Goal: Task Accomplishment & Management: Manage account settings

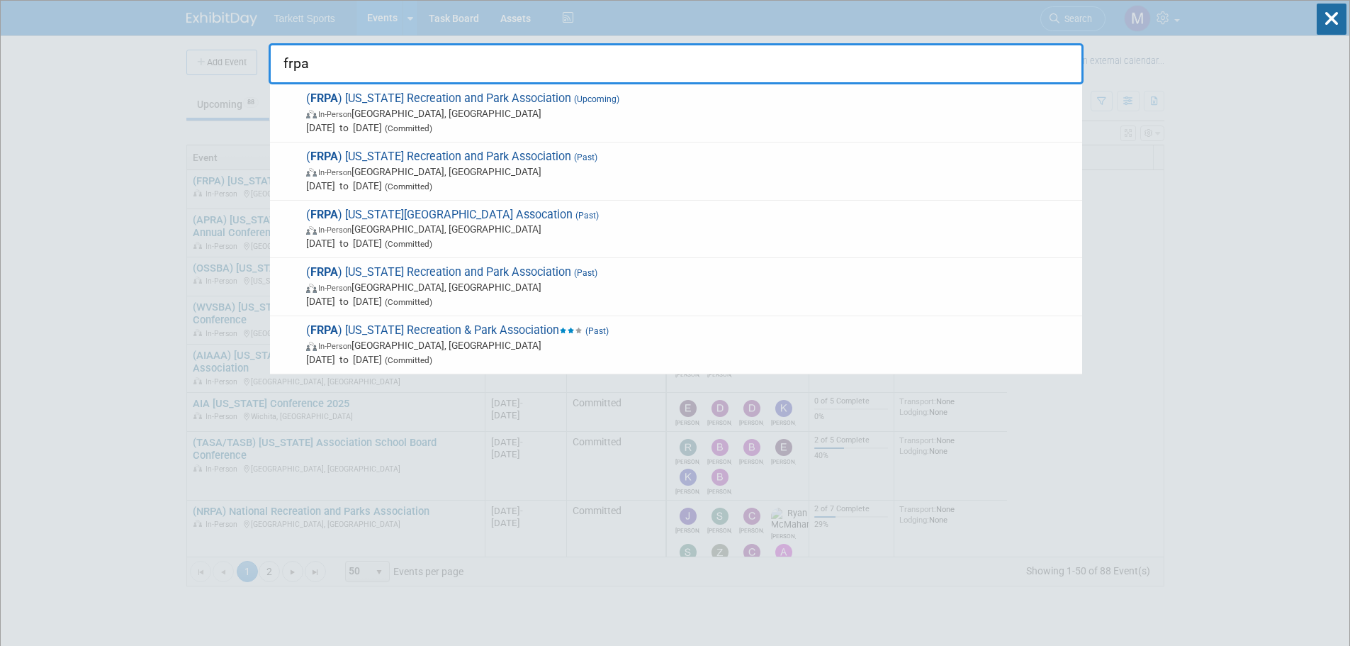
type input "frpa"
click at [505, 107] on span "In-Person [GEOGRAPHIC_DATA], [GEOGRAPHIC_DATA]" at bounding box center [690, 113] width 769 height 14
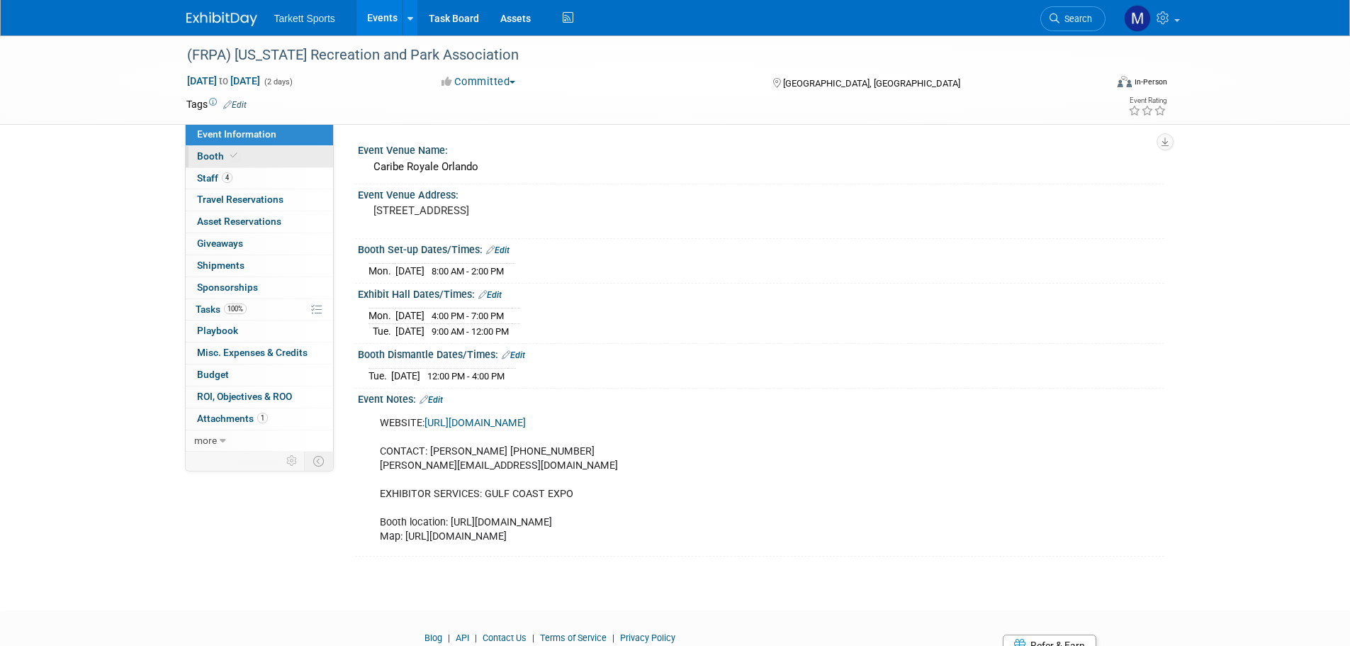
click at [234, 152] on icon at bounding box center [233, 156] width 7 height 8
select select "FieldTurf"
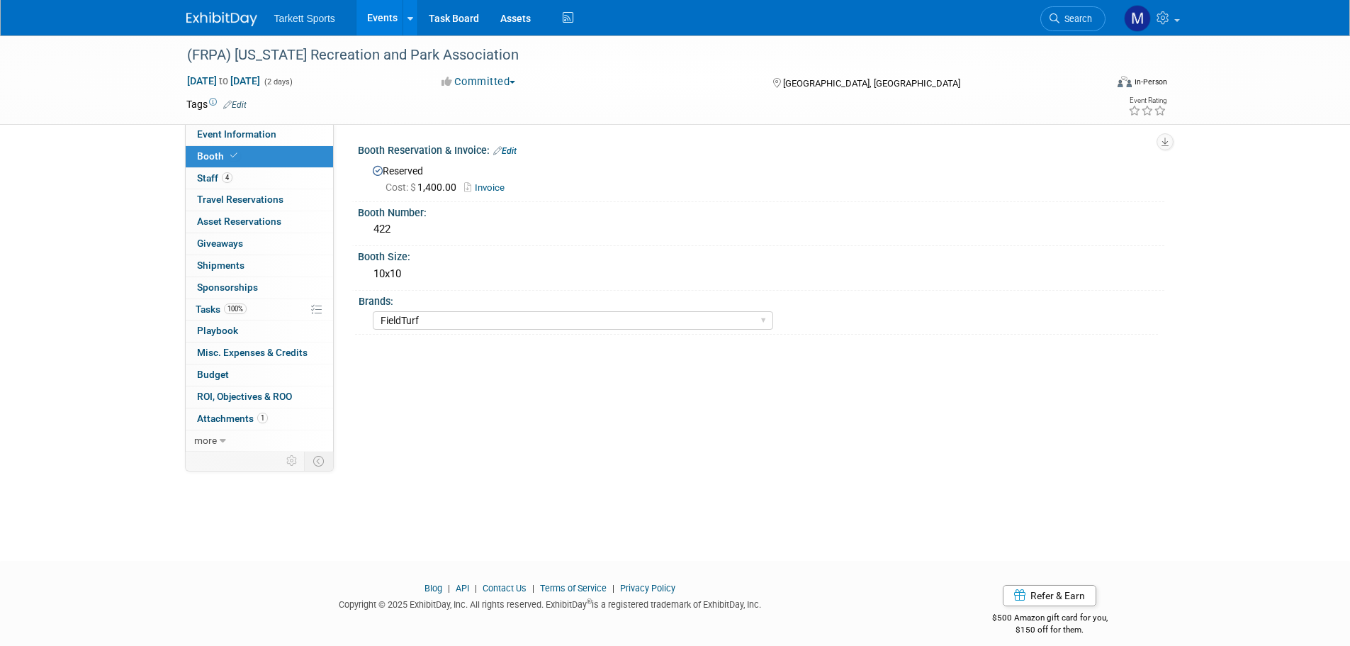
click at [495, 186] on link "Invoice" at bounding box center [487, 187] width 47 height 11
click at [382, 67] on div "(FRPA) [US_STATE] Recreation and Park Association" at bounding box center [633, 56] width 902 height 26
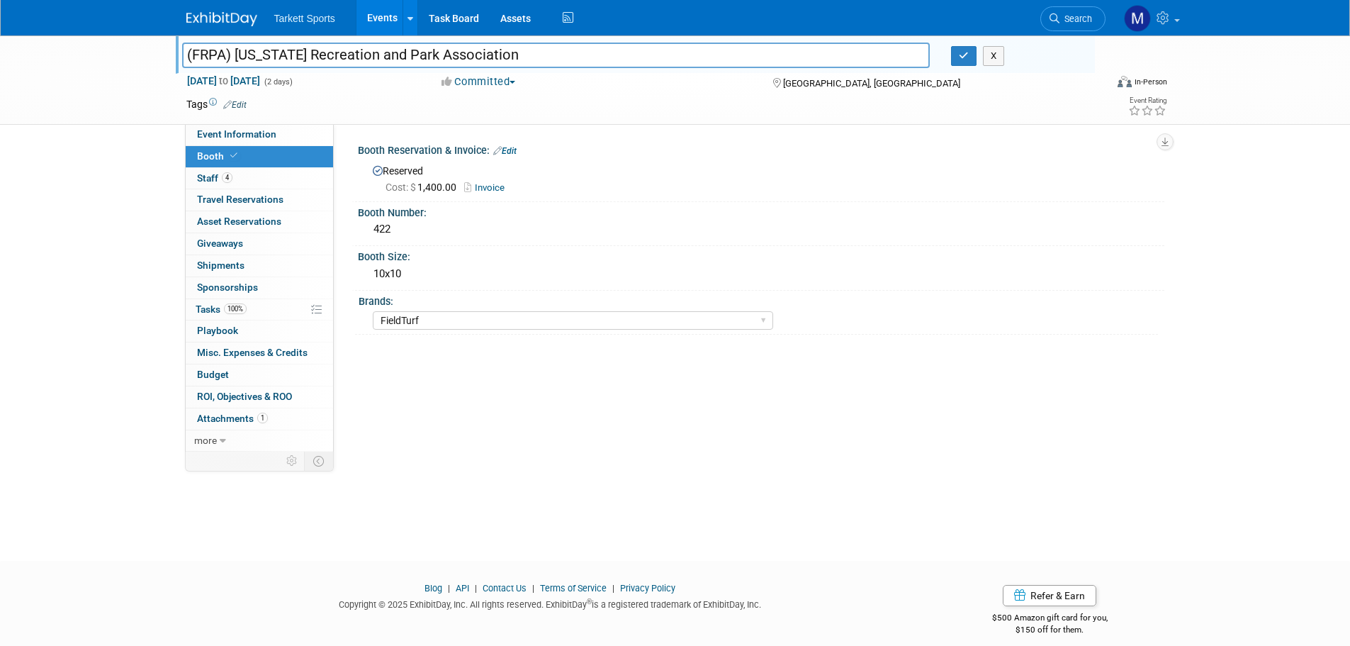
drag, startPoint x: 514, startPoint y: 55, endPoint x: -17, endPoint y: 50, distance: 530.9
click at [0, 50] on html "Tarkett Sports Events Add Event Bulk Upload Events Shareable Event Boards Recen…" at bounding box center [675, 323] width 1350 height 646
click at [1061, 12] on link "Search" at bounding box center [1072, 18] width 65 height 25
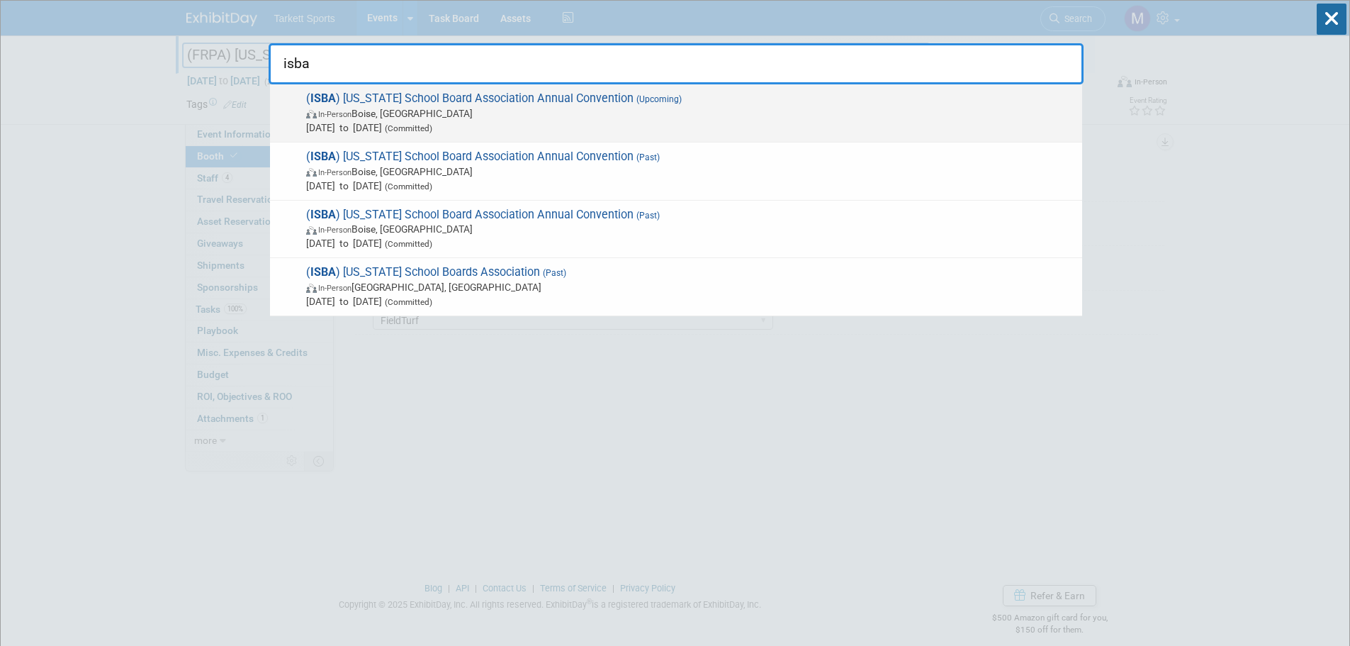
type input "isba"
click at [403, 106] on span "In-Person Boise, ID" at bounding box center [690, 113] width 769 height 14
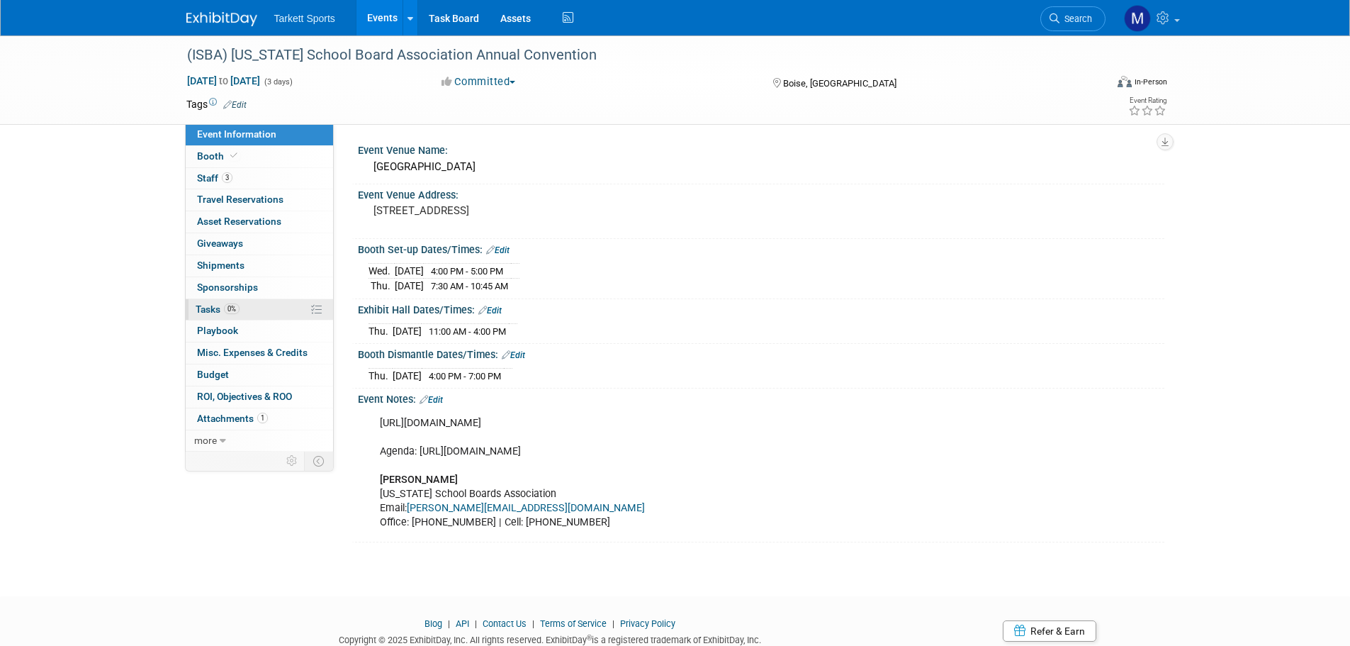
click at [228, 307] on span "0%" at bounding box center [232, 308] width 16 height 11
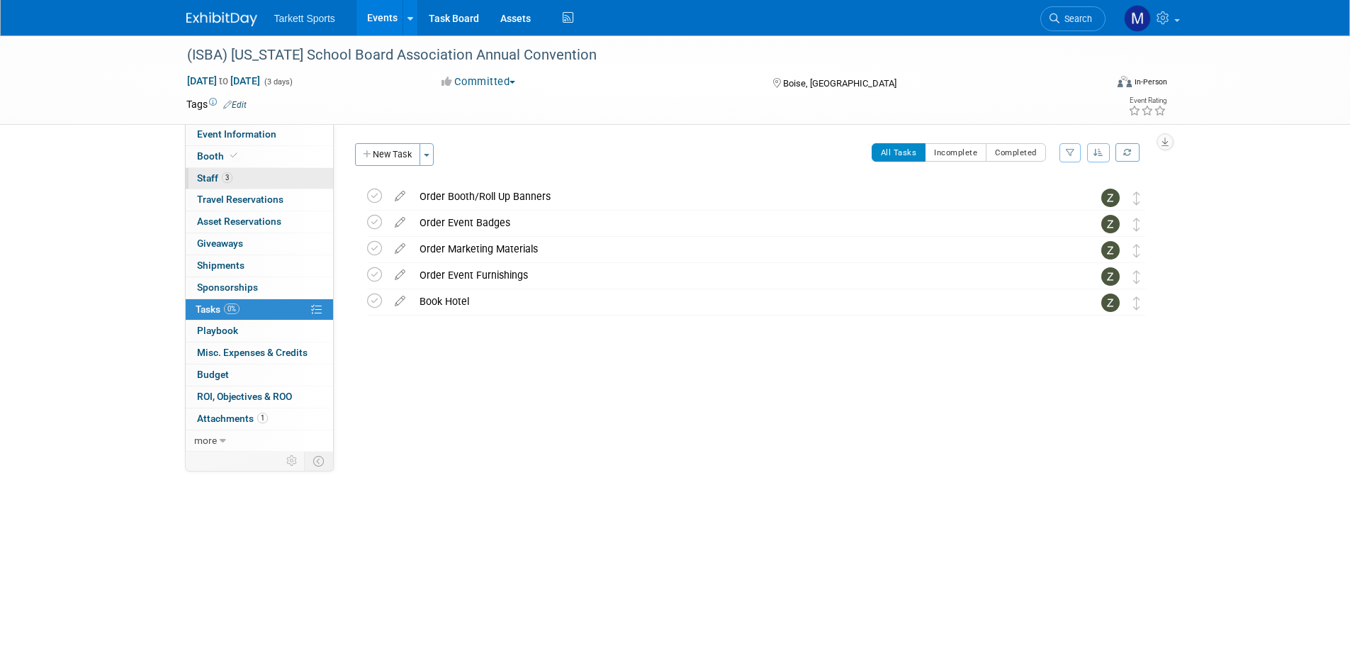
click at [241, 178] on link "3 Staff 3" at bounding box center [259, 178] width 147 height 21
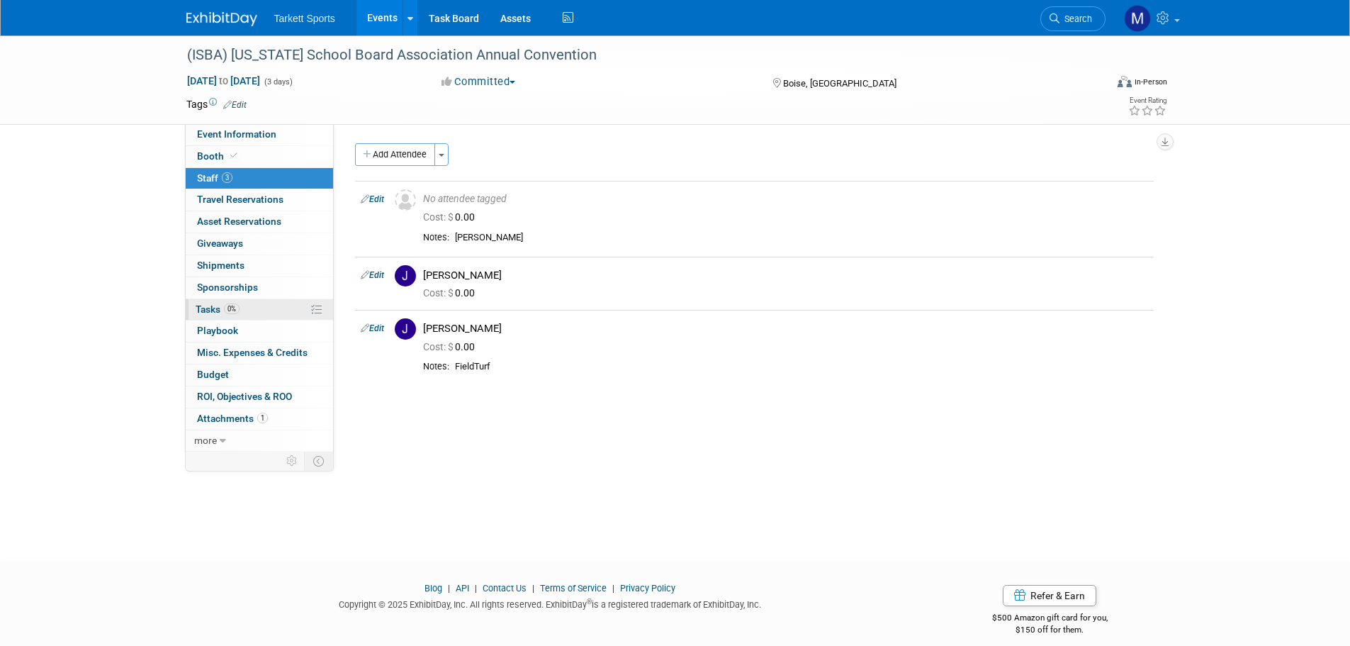
click at [282, 306] on link "0% Tasks 0%" at bounding box center [259, 309] width 147 height 21
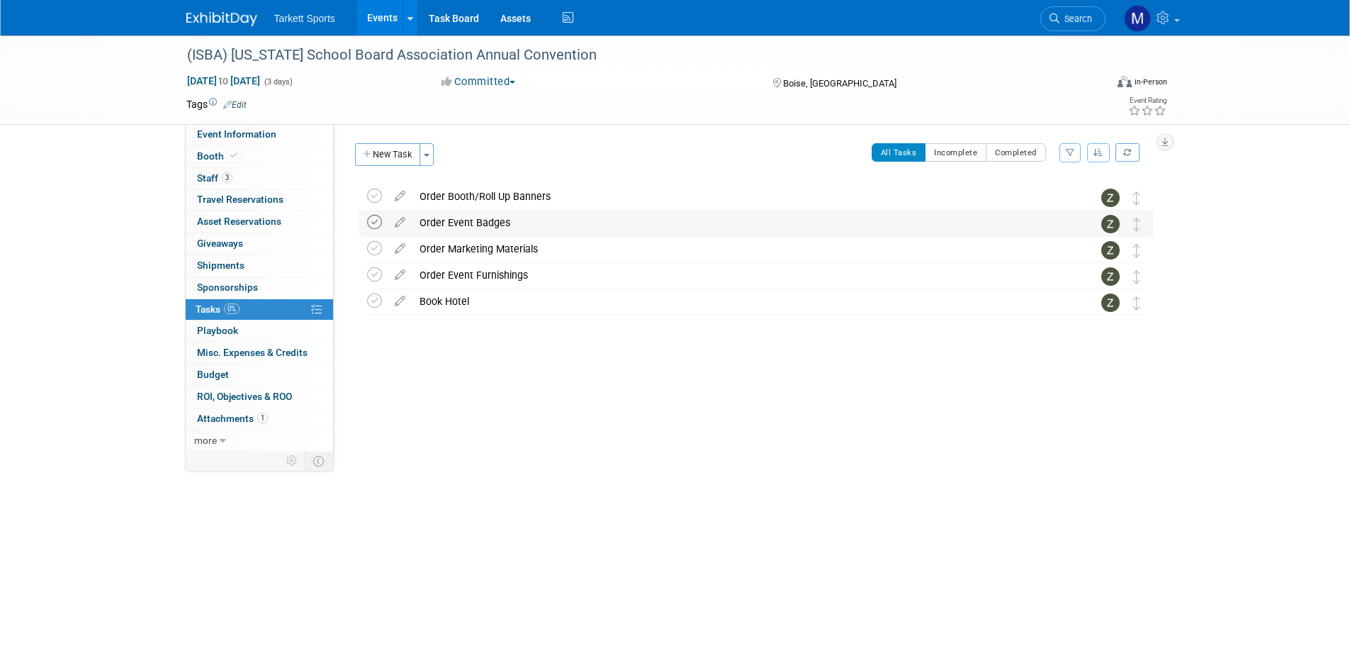
click at [373, 222] on icon at bounding box center [374, 222] width 15 height 15
click at [1079, 17] on span "Search" at bounding box center [1076, 18] width 33 height 11
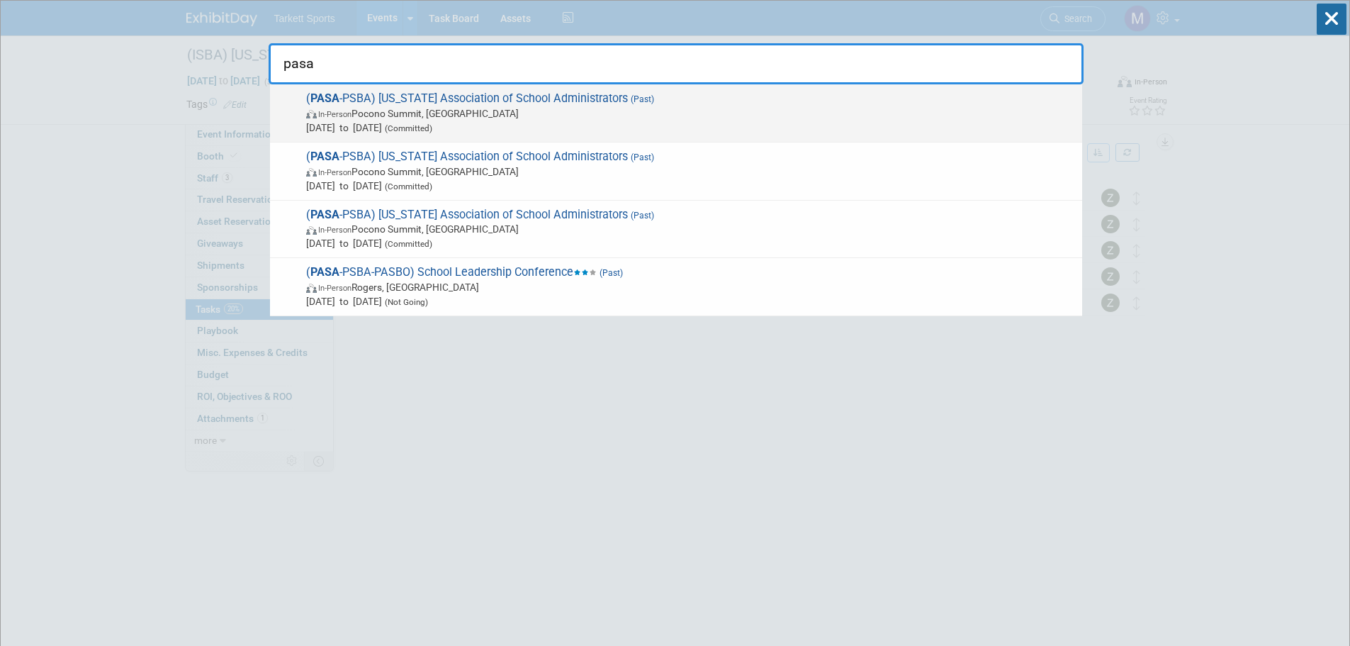
type input "pasa"
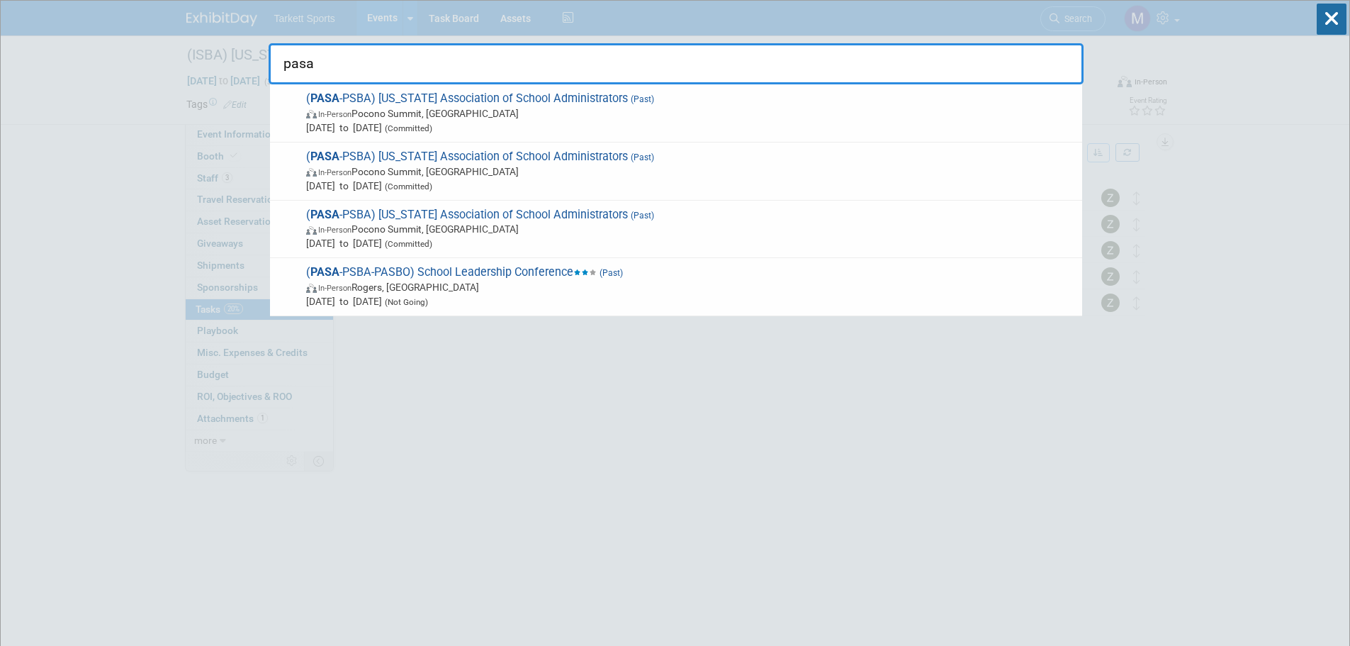
click at [752, 135] on div "( PASA -PSBA) Pennsylvania Association of School Administrators (Past) In-Perso…" at bounding box center [676, 113] width 812 height 58
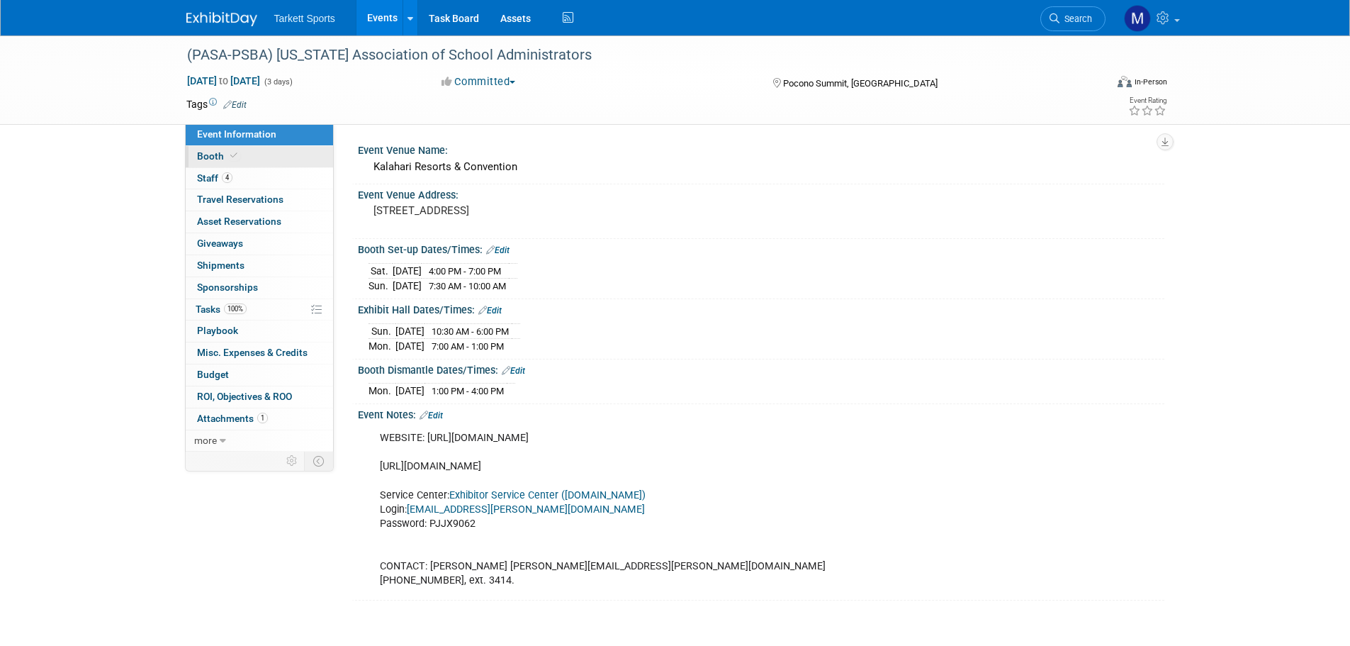
click at [274, 164] on link "Booth" at bounding box center [259, 156] width 147 height 21
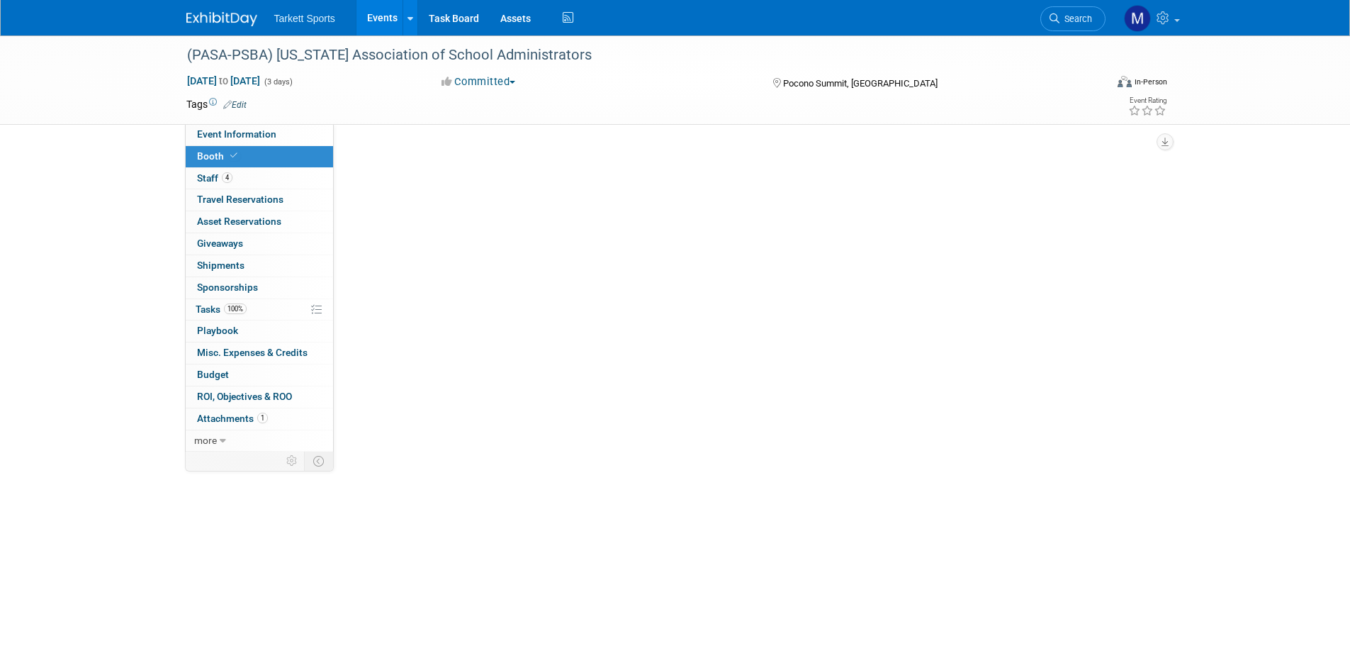
select select "FieldTurf, Beynon, Indoor"
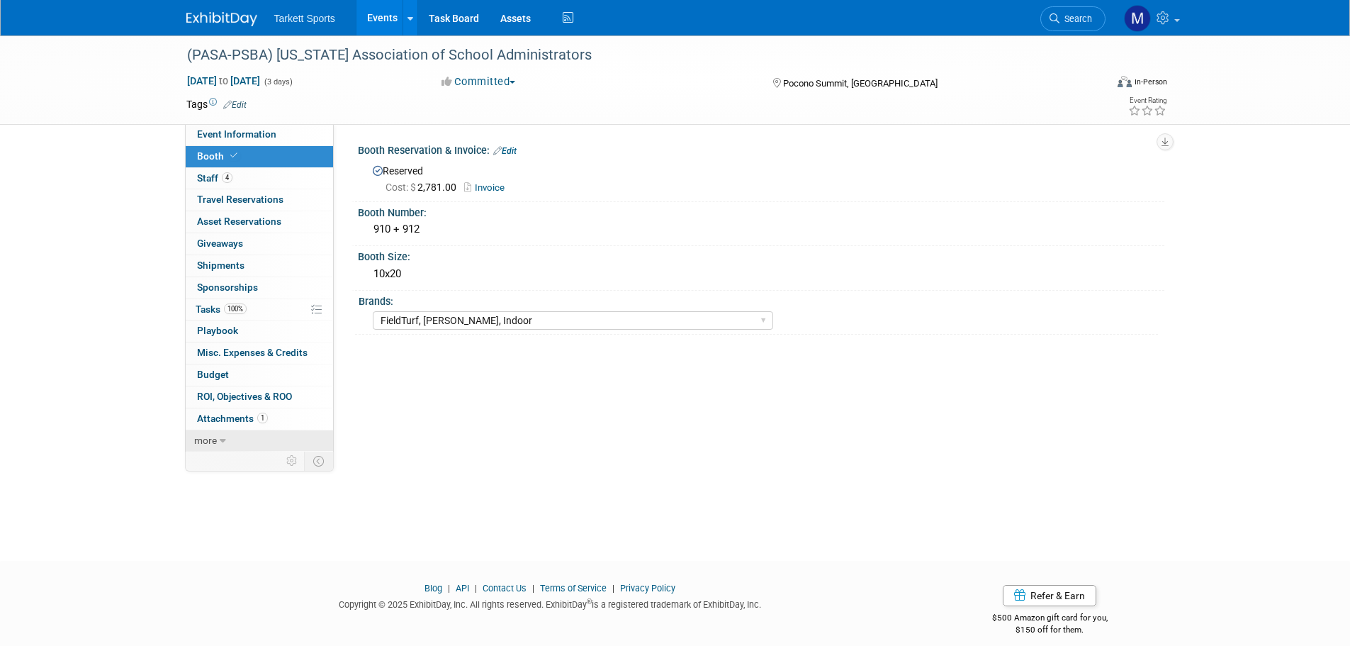
click at [220, 442] on icon at bounding box center [223, 441] width 6 height 10
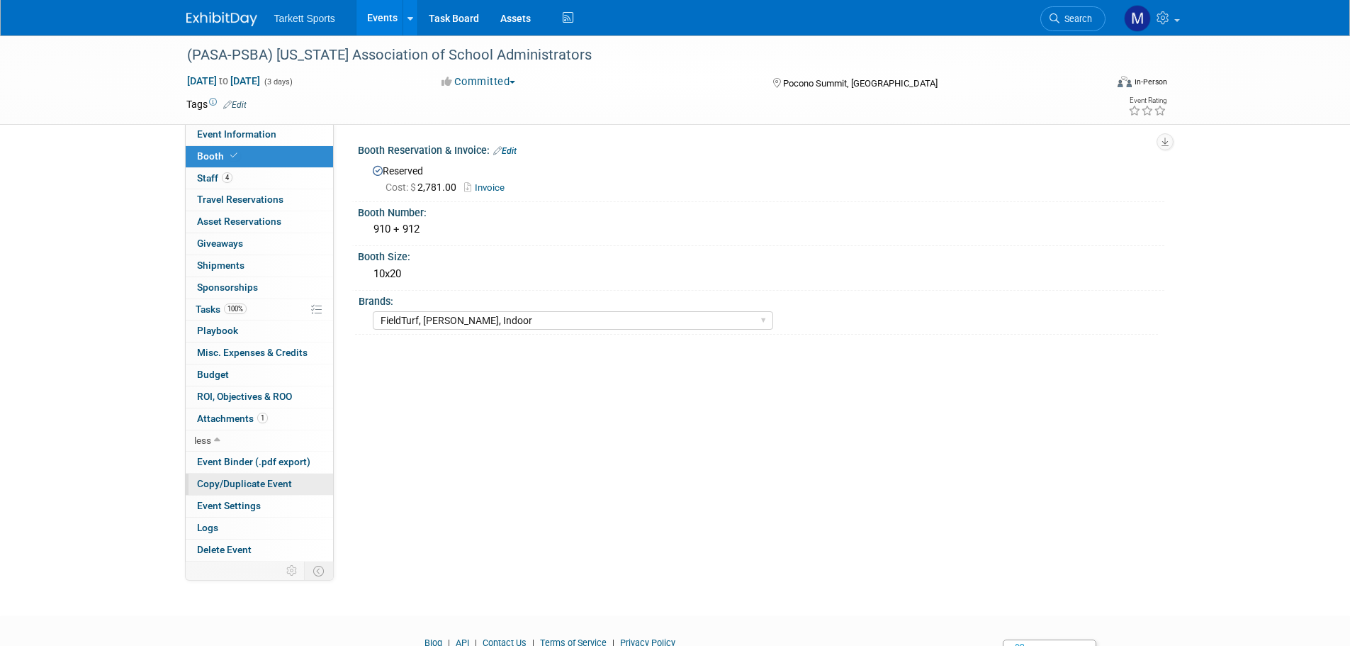
click at [225, 482] on span "Copy/Duplicate Event" at bounding box center [244, 483] width 95 height 11
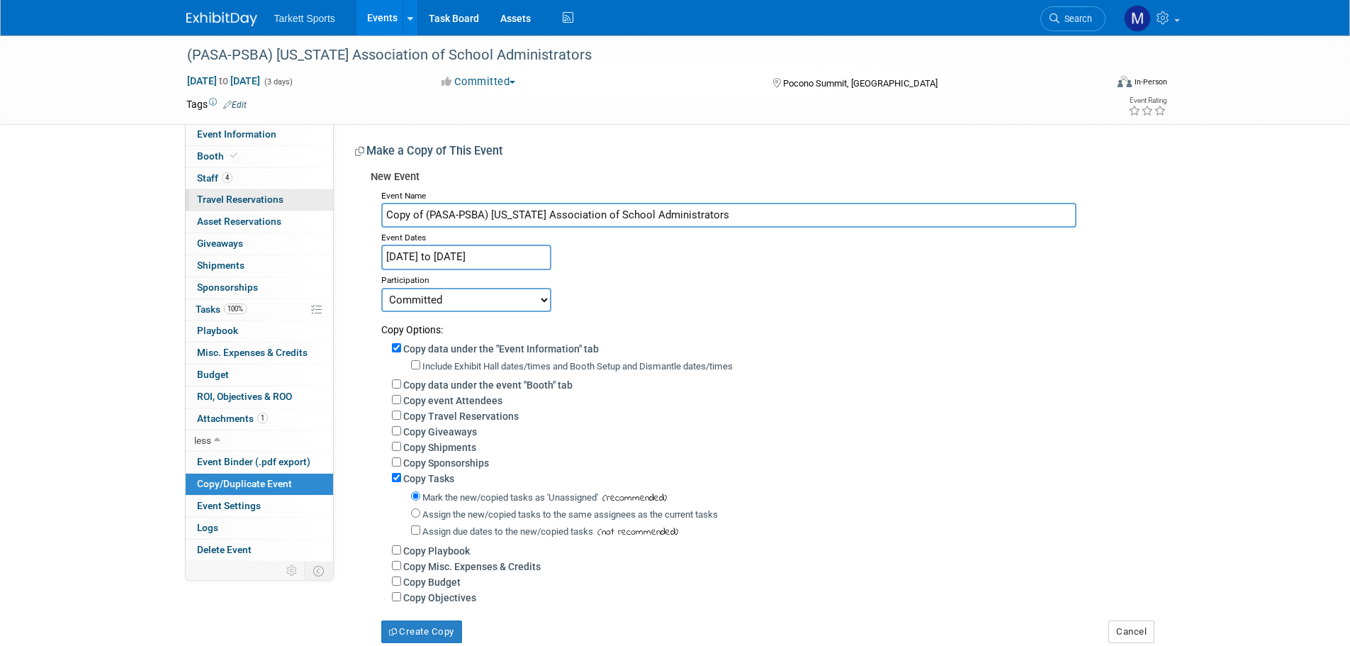
drag, startPoint x: 426, startPoint y: 211, endPoint x: 317, endPoint y: 207, distance: 109.2
click at [317, 207] on div "Event Information Event Info Booth Booth 4 Staff 4 Staff 0 Travel Reservations …" at bounding box center [675, 338] width 999 height 607
type input "(PASA-PSBA) Pennsylvania Association of School Administrators"
click at [443, 247] on input "[DATE] to [DATE]" at bounding box center [466, 257] width 170 height 25
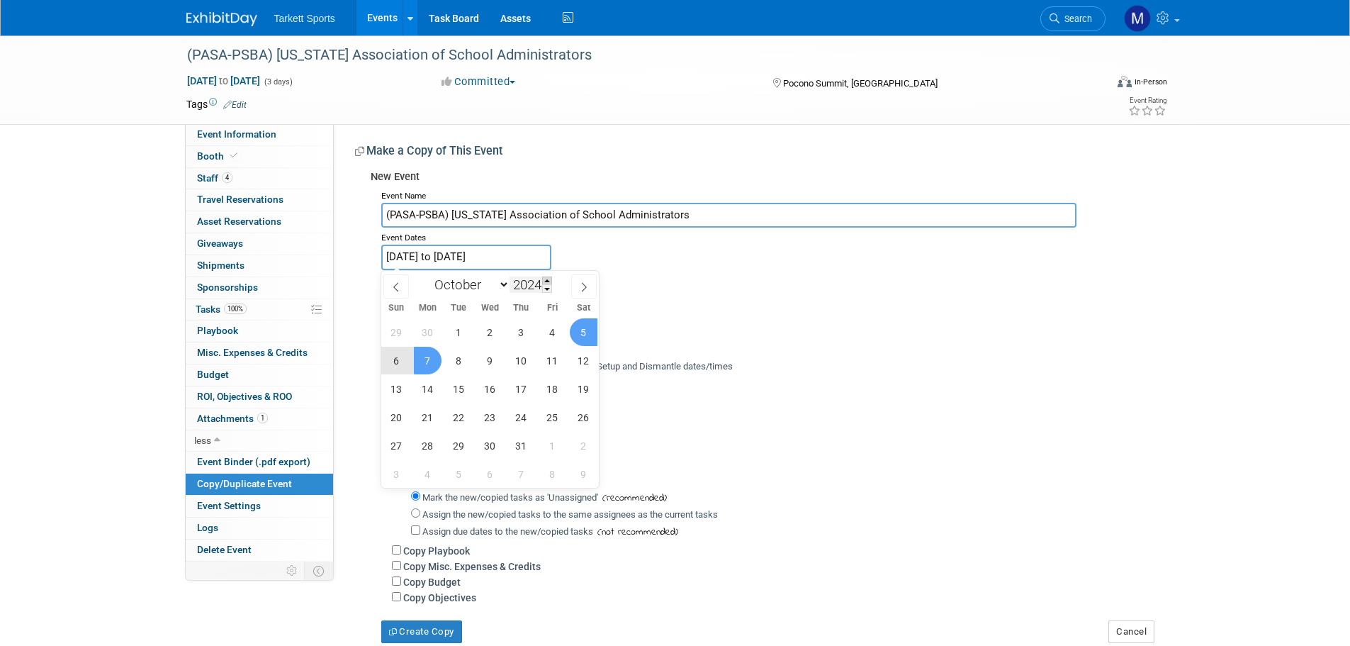
click at [546, 279] on span at bounding box center [547, 280] width 10 height 9
type input "2025"
click at [398, 412] on span "19" at bounding box center [397, 417] width 28 height 28
click at [461, 415] on span "21" at bounding box center [459, 417] width 28 height 28
type input "[DATE] to [DATE]"
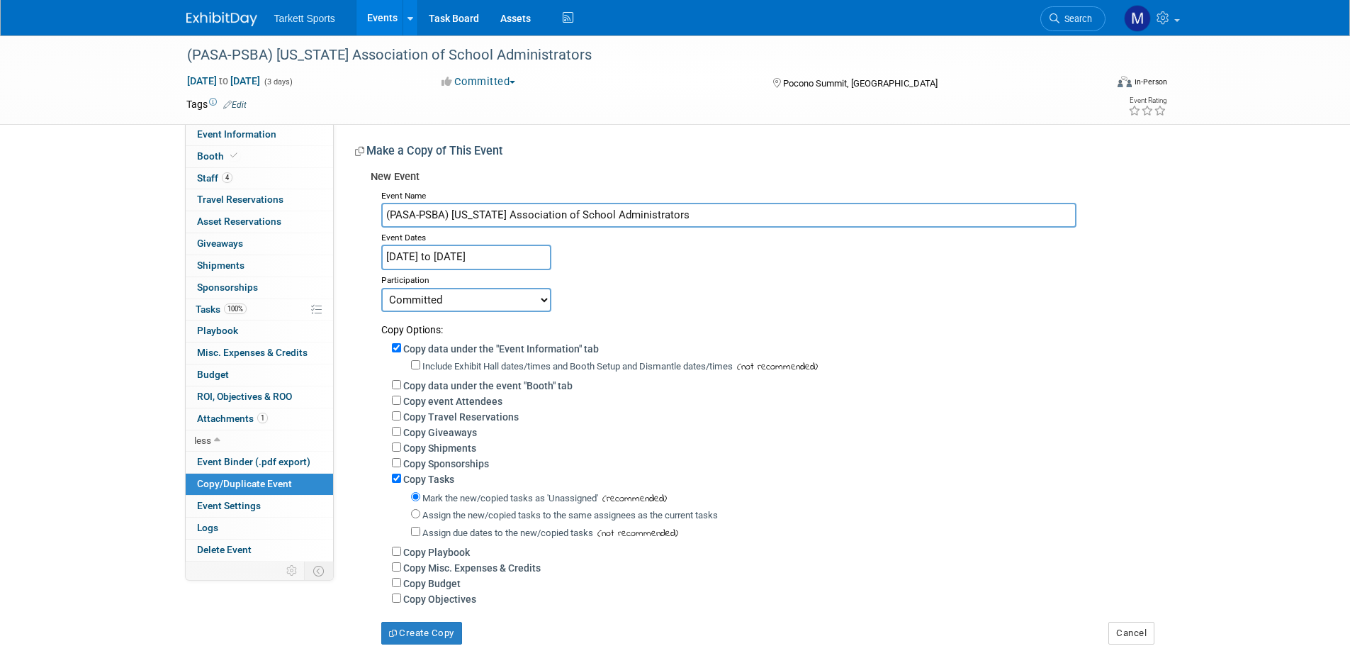
click at [408, 397] on label "Copy event Attendees" at bounding box center [452, 400] width 99 height 11
click at [401, 397] on input "Copy event Attendees" at bounding box center [396, 399] width 9 height 9
checkbox input "true"
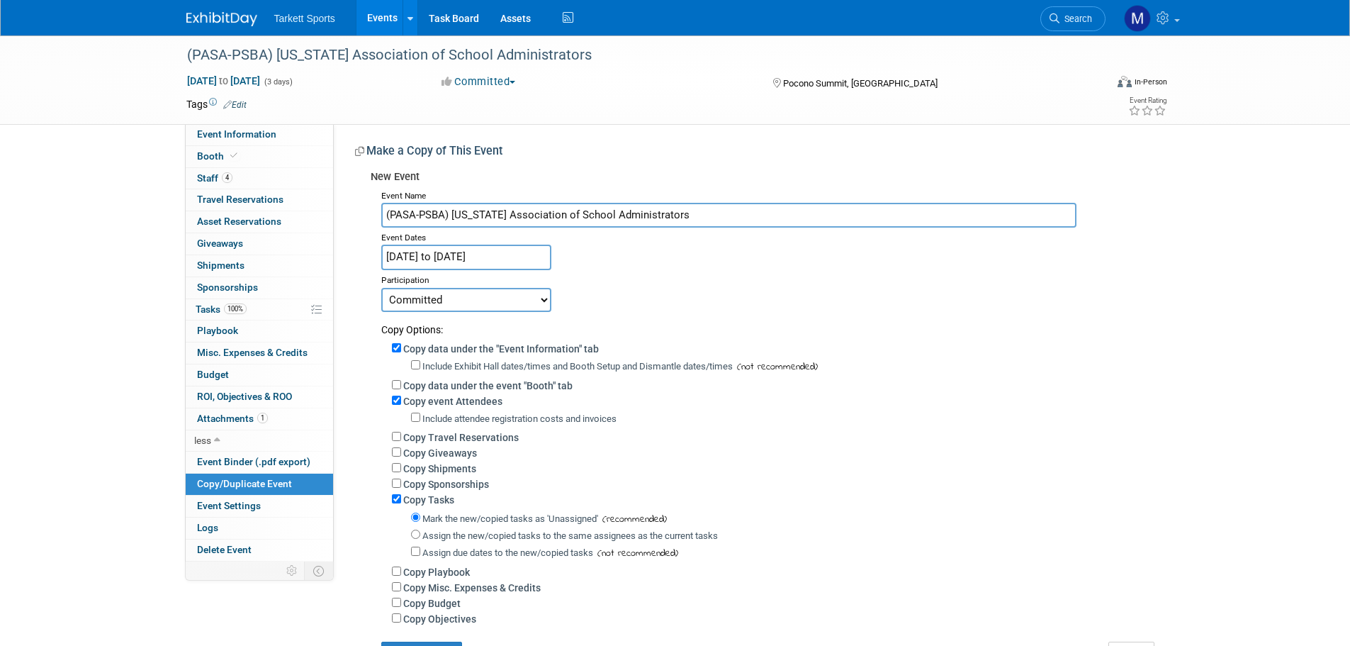
click at [408, 504] on label "Copy Tasks" at bounding box center [428, 499] width 51 height 11
click at [401, 503] on input "Copy Tasks" at bounding box center [396, 498] width 9 height 9
checkbox input "false"
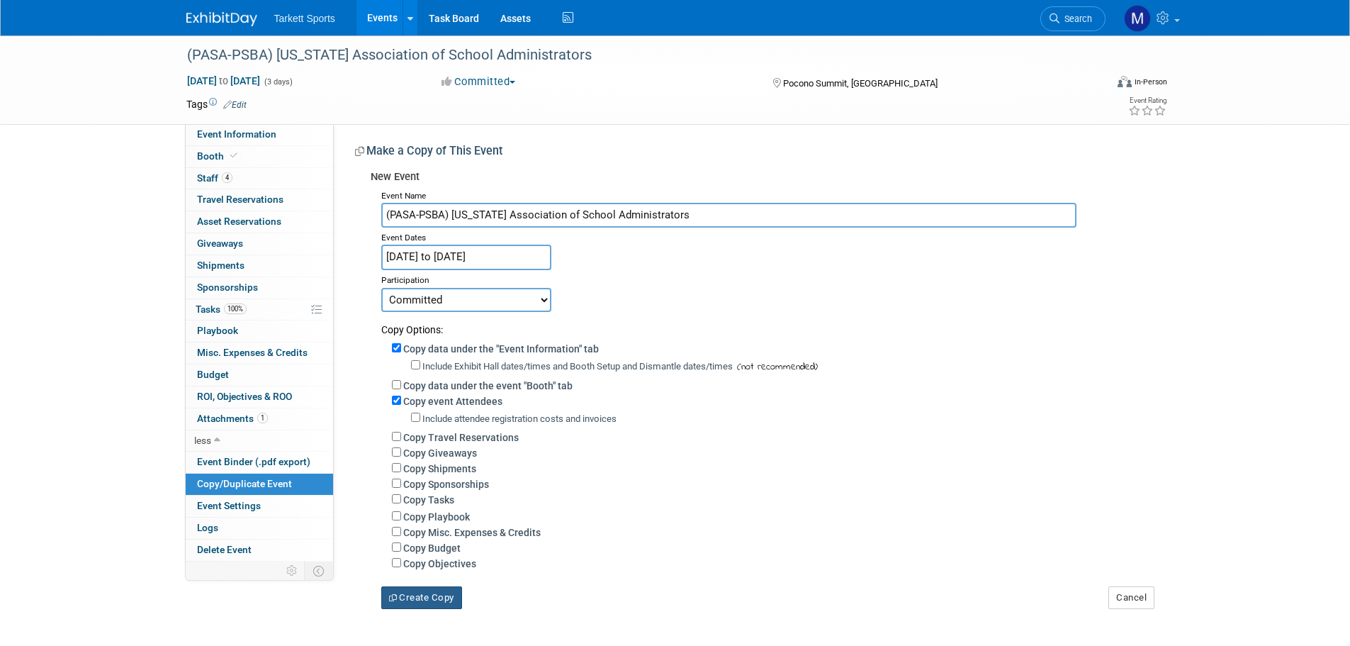
click at [415, 597] on button "Create Copy" at bounding box center [421, 597] width 81 height 23
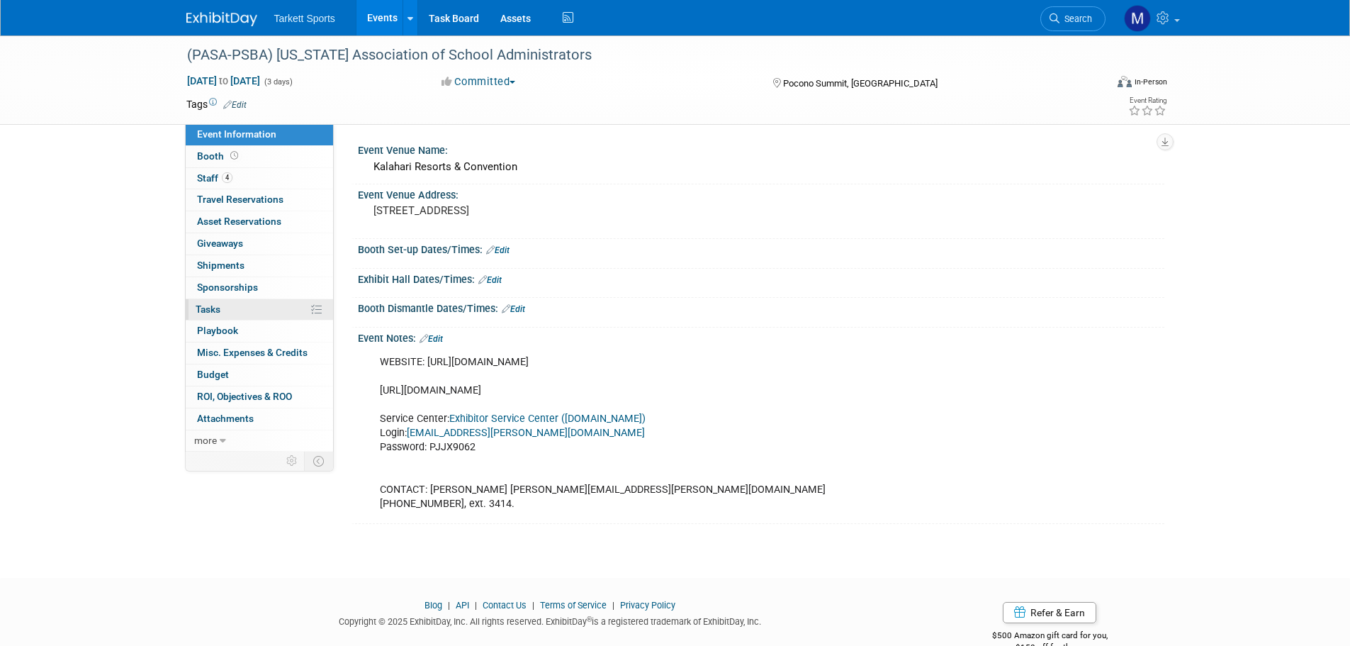
click at [246, 310] on link "0% Tasks 0%" at bounding box center [259, 309] width 147 height 21
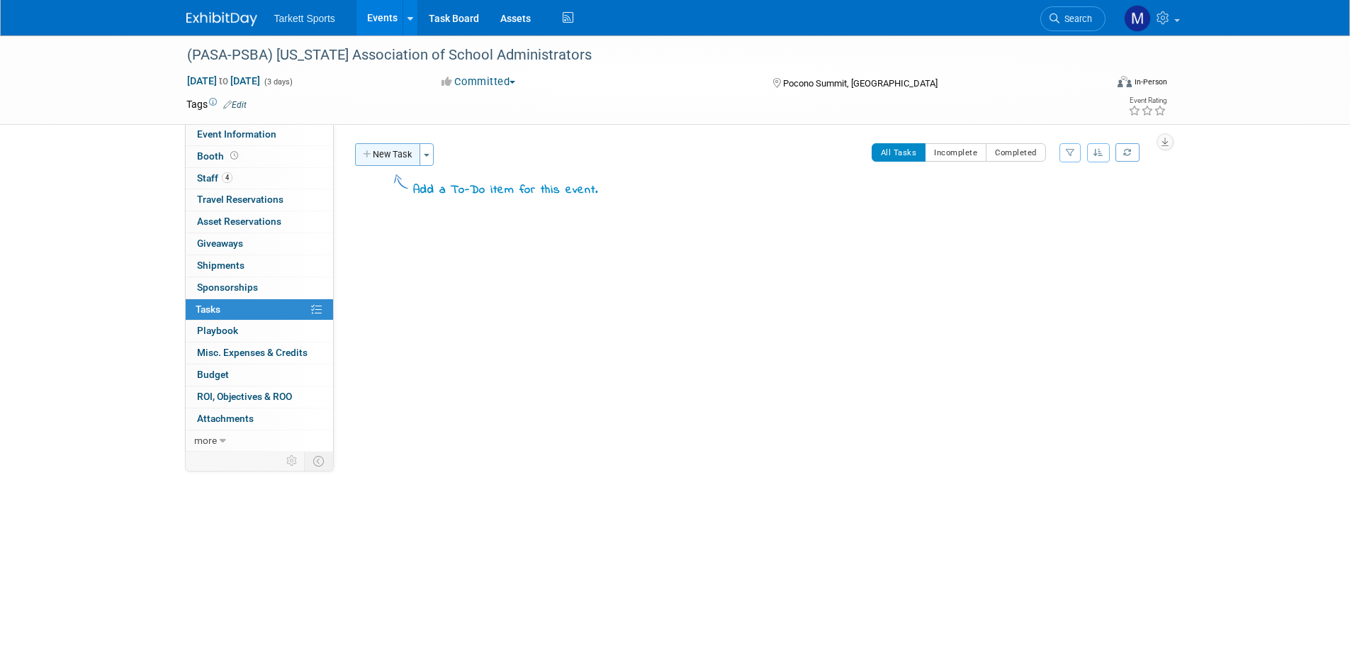
click at [420, 157] on button "New Task" at bounding box center [387, 154] width 65 height 23
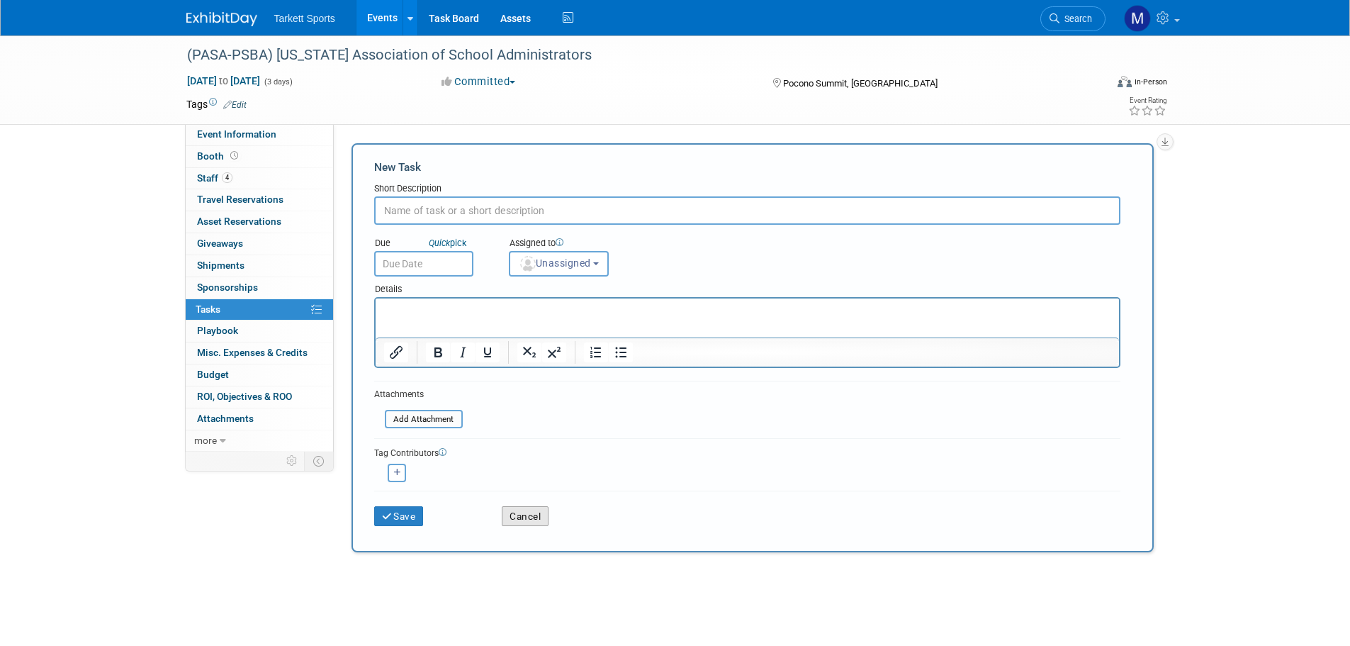
click at [536, 508] on button "Cancel" at bounding box center [525, 516] width 47 height 20
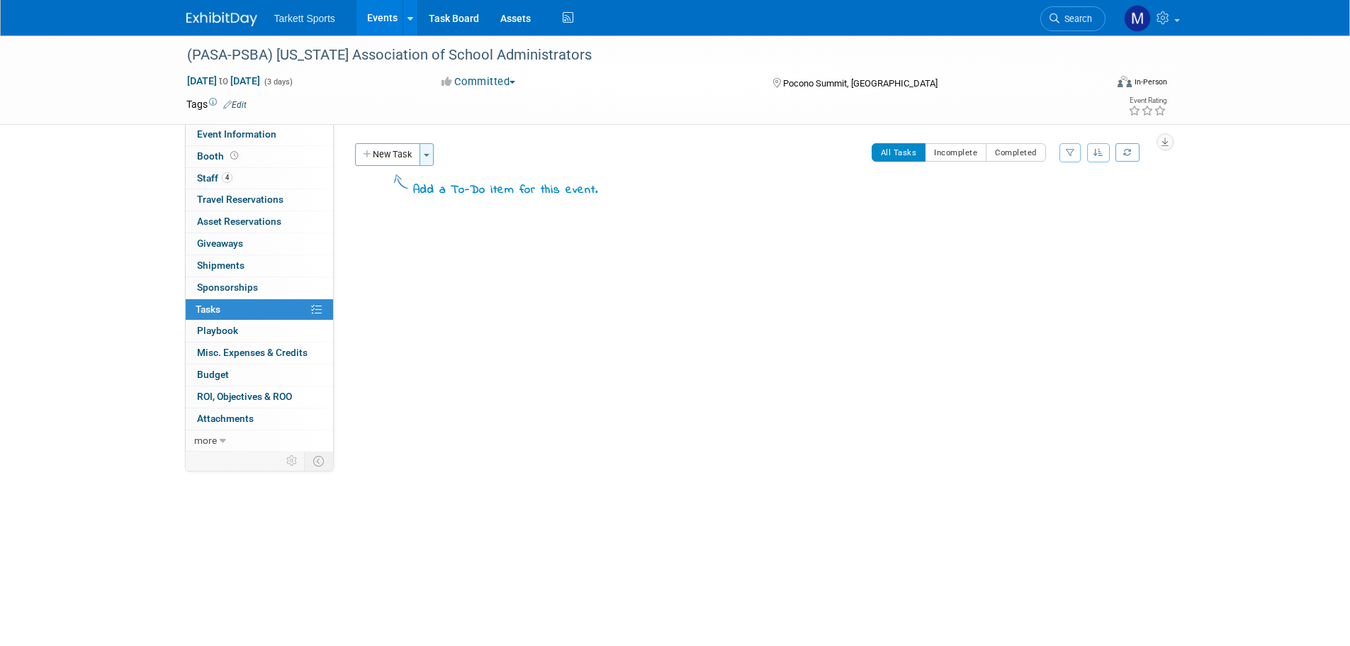
click at [427, 155] on span "button" at bounding box center [427, 155] width 6 height 3
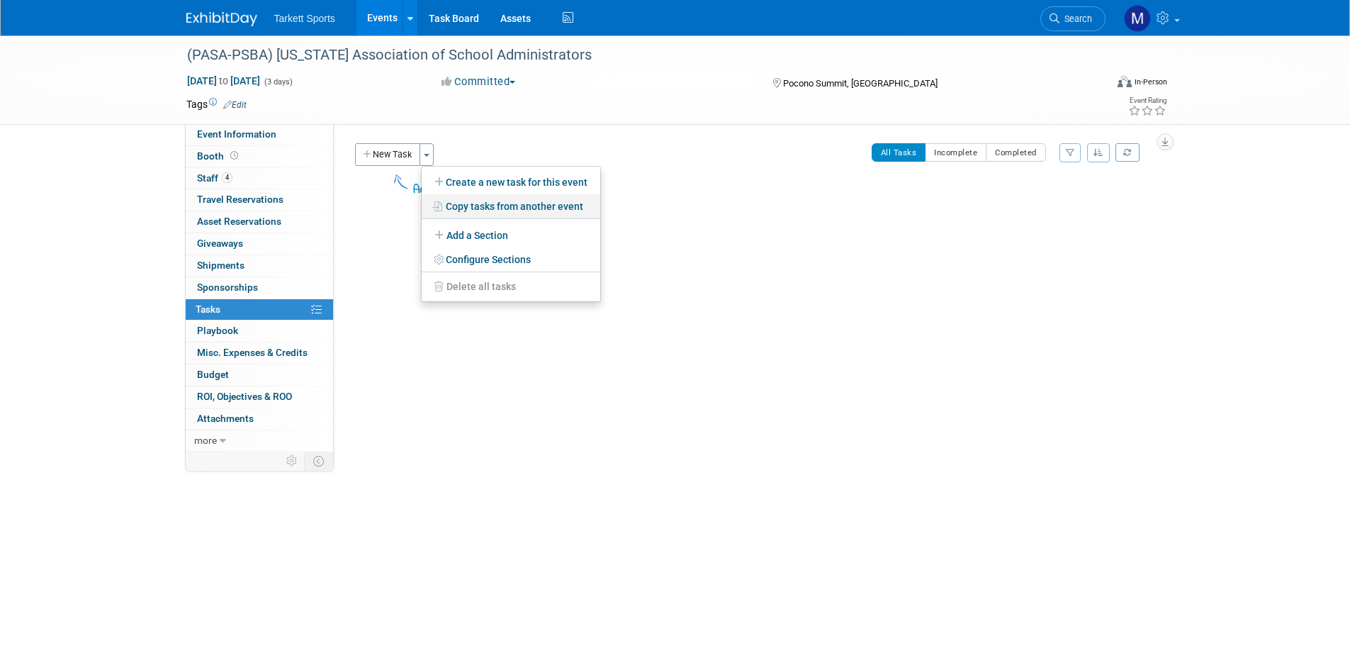
click at [465, 208] on link "Copy tasks from another event" at bounding box center [511, 206] width 179 height 24
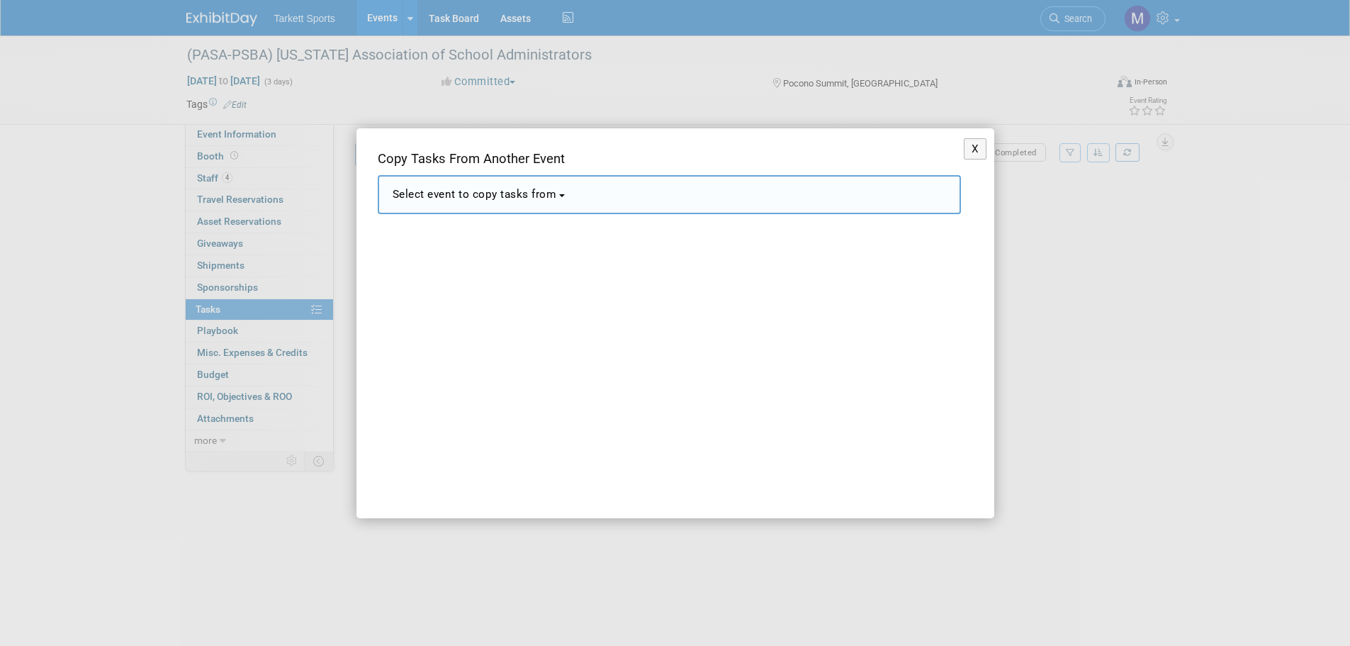
drag, startPoint x: 483, startPoint y: 208, endPoint x: 532, endPoint y: 340, distance: 140.6
click at [483, 208] on button "Select event to copy tasks from" at bounding box center [669, 194] width 583 height 39
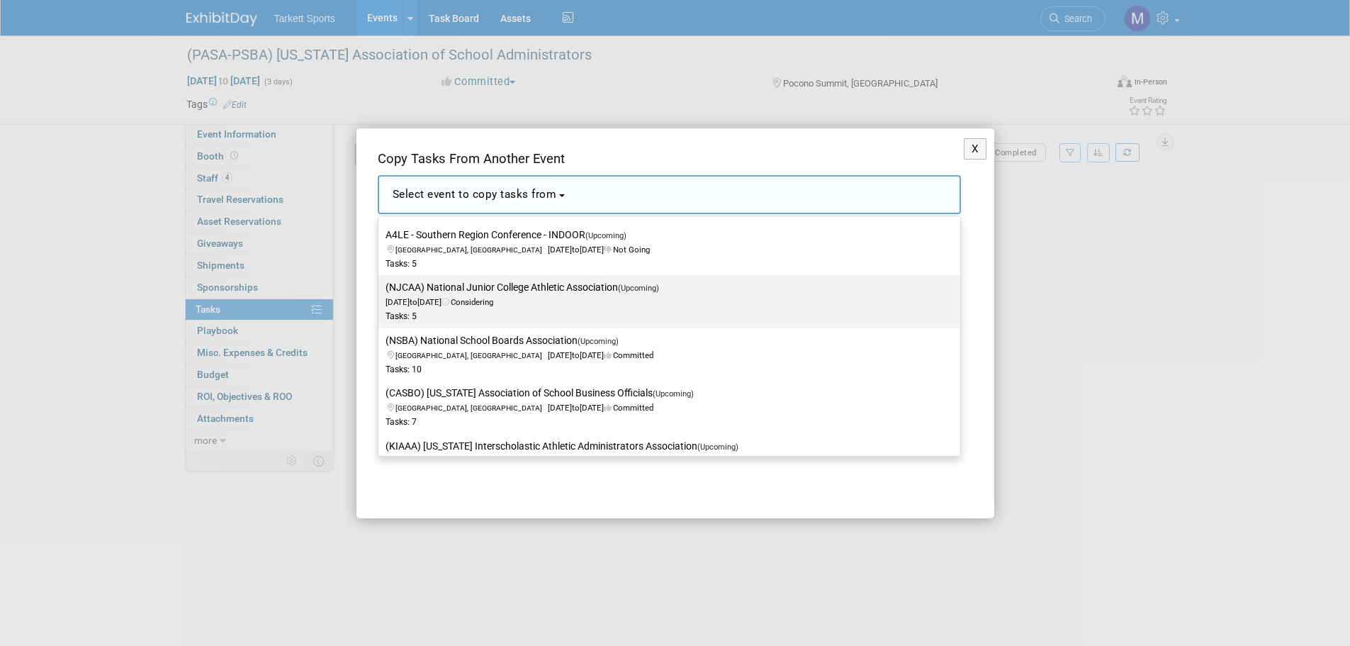
scroll to position [213, 0]
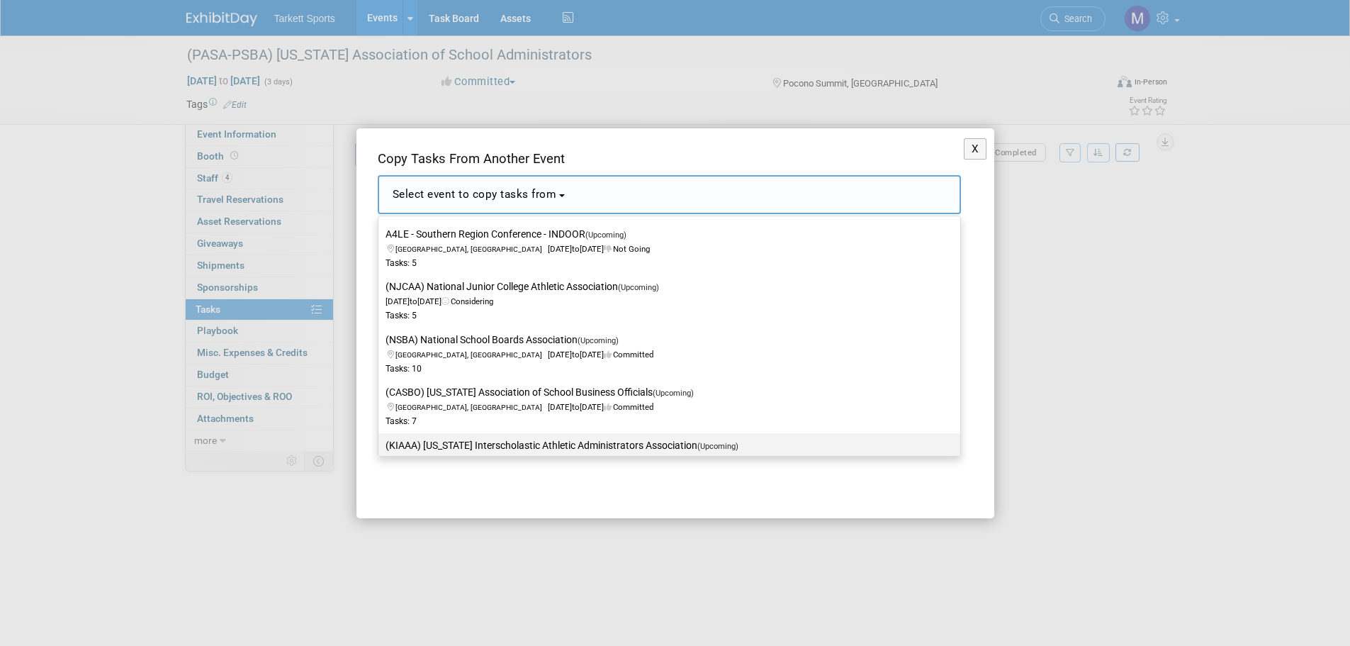
click at [471, 439] on label "(KIAAA) Kansas Interscholastic Athletic Administrators Association (Upcoming) M…" at bounding box center [666, 459] width 561 height 47
click at [381, 441] on input "(KIAAA) Kansas Interscholastic Athletic Administrators Association (Upcoming) M…" at bounding box center [375, 445] width 9 height 9
select select "11141375"
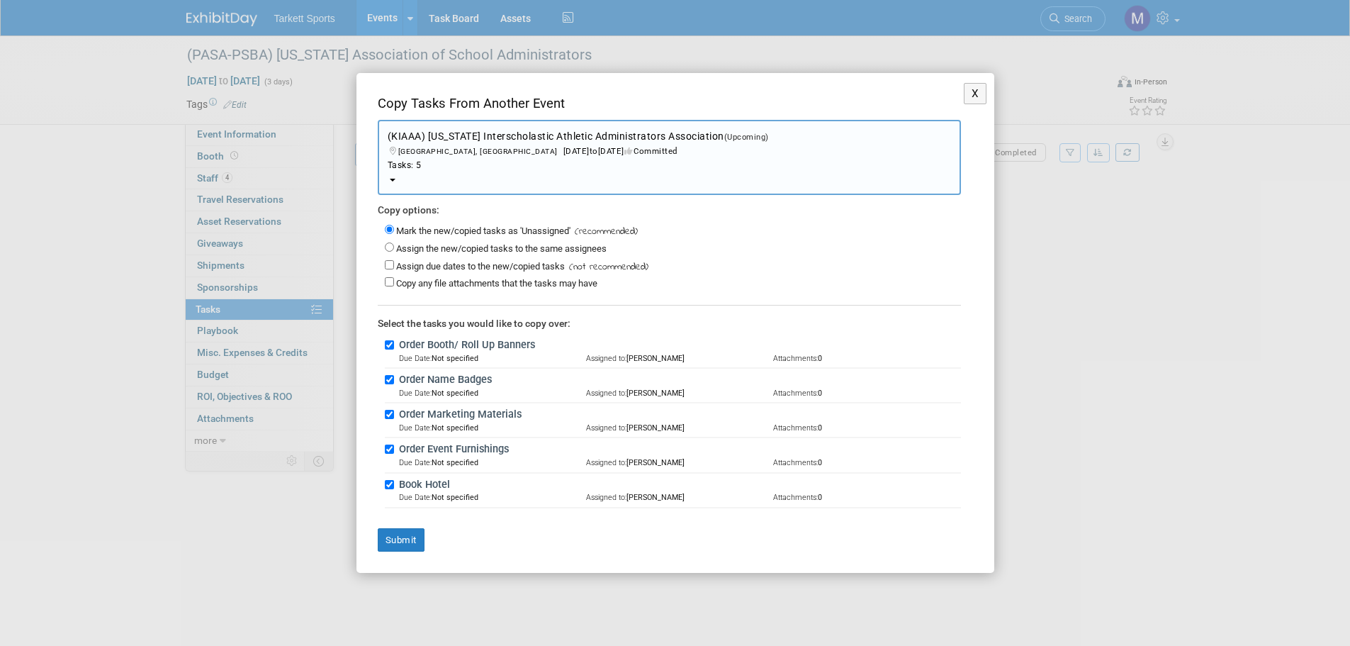
click at [419, 251] on label "Assign the new/copied tasks to the same assignees" at bounding box center [501, 248] width 210 height 11
click at [394, 251] on input "Assign the new/copied tasks to the same assignees" at bounding box center [389, 246] width 9 height 9
radio input "true"
click at [412, 534] on button "Submit" at bounding box center [401, 540] width 47 height 24
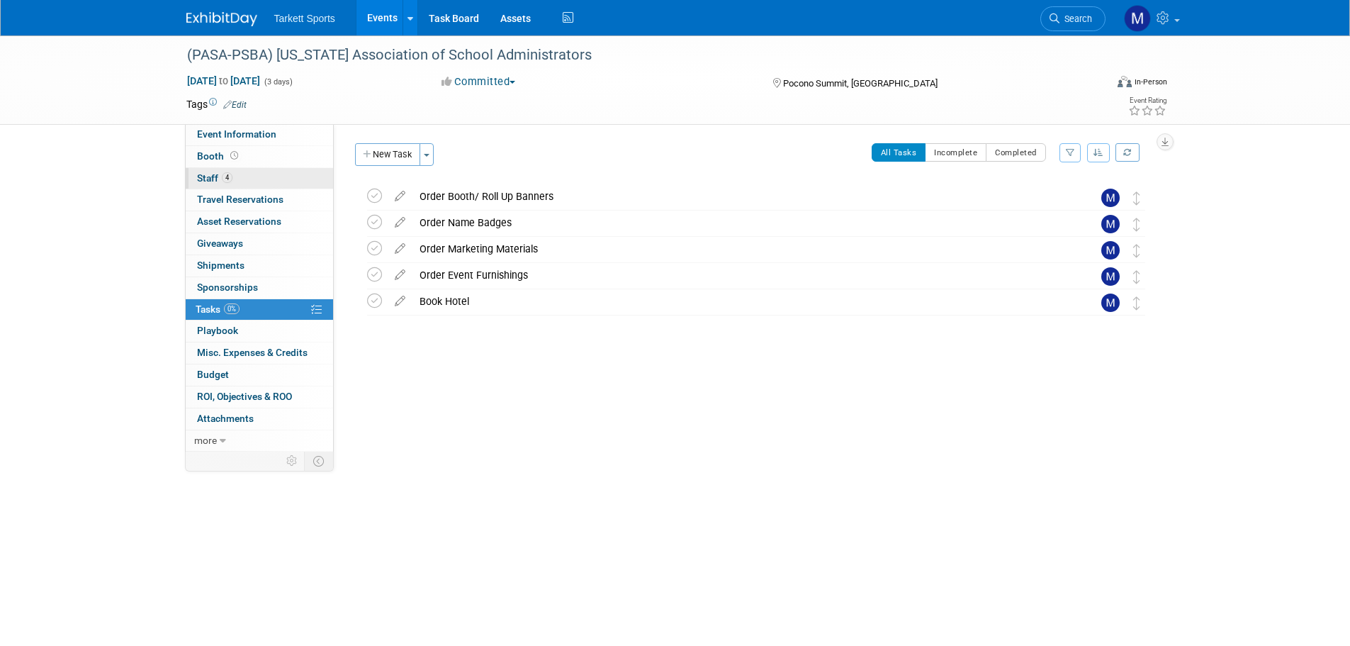
click at [240, 176] on link "4 Staff 4" at bounding box center [259, 178] width 147 height 21
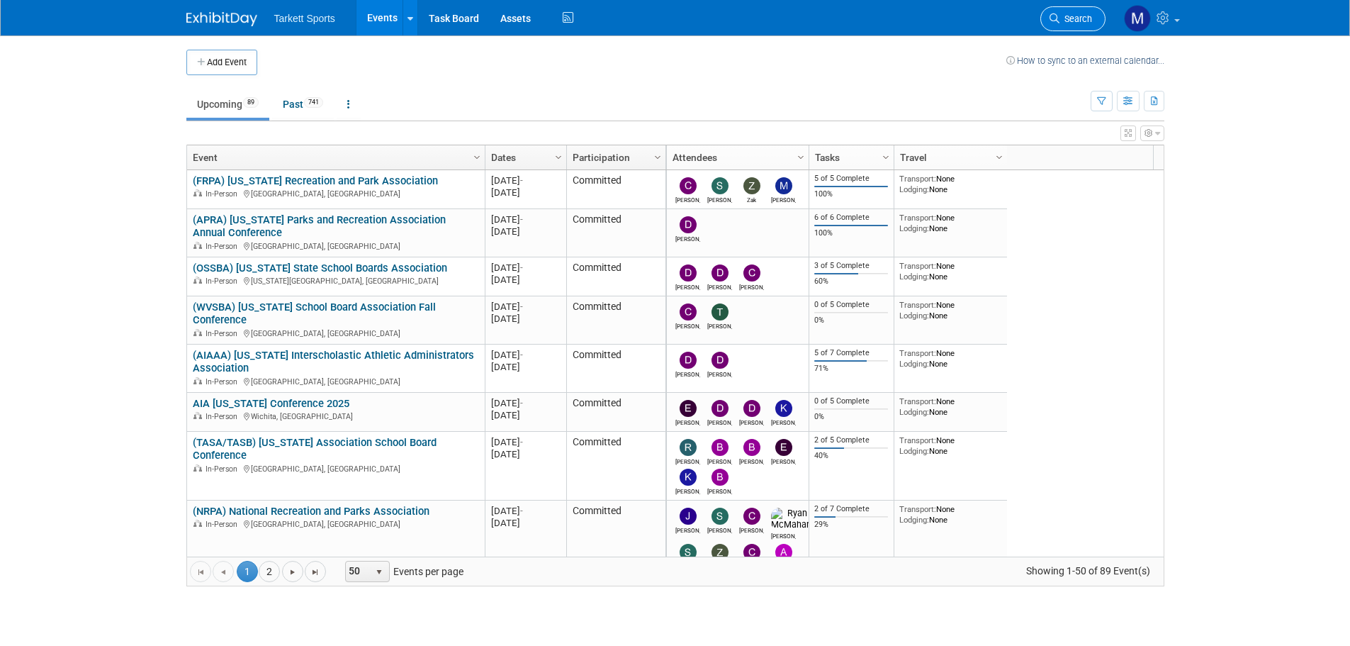
click at [1071, 23] on span "Search" at bounding box center [1076, 18] width 33 height 11
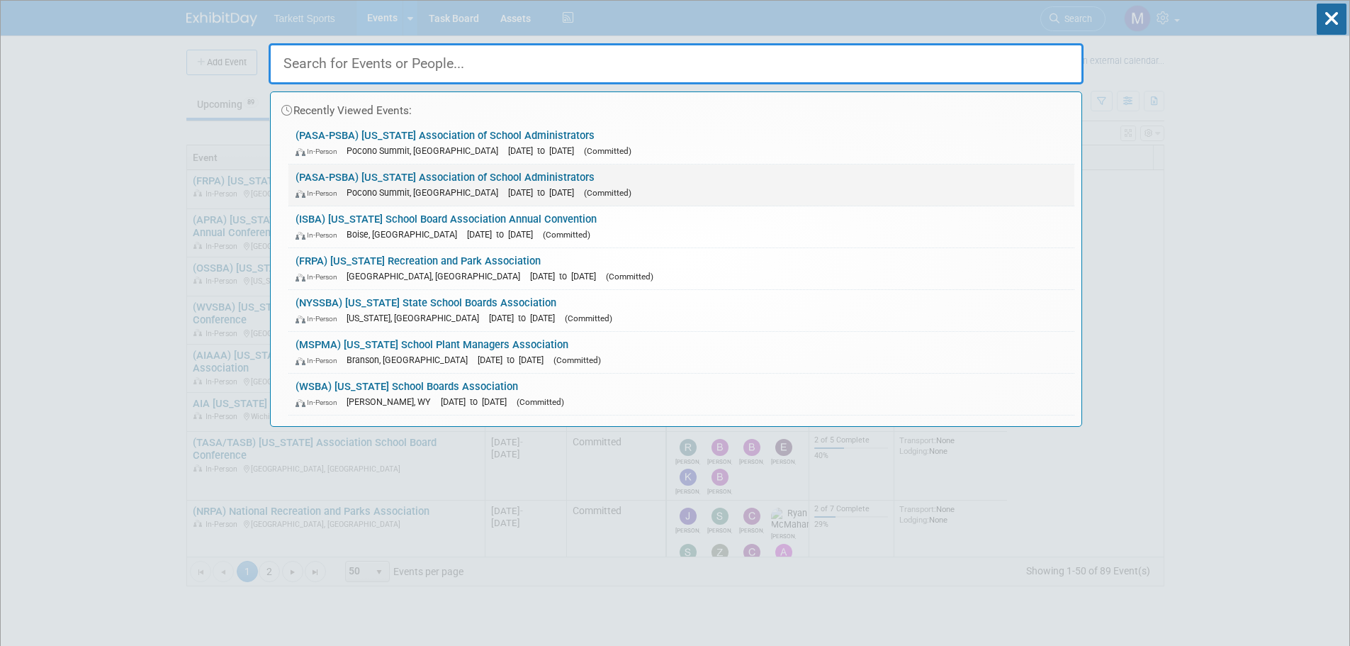
click at [474, 183] on link "(PASA-PSBA) Pennsylvania Association of School Administrators In-Person Pocono …" at bounding box center [681, 184] width 786 height 41
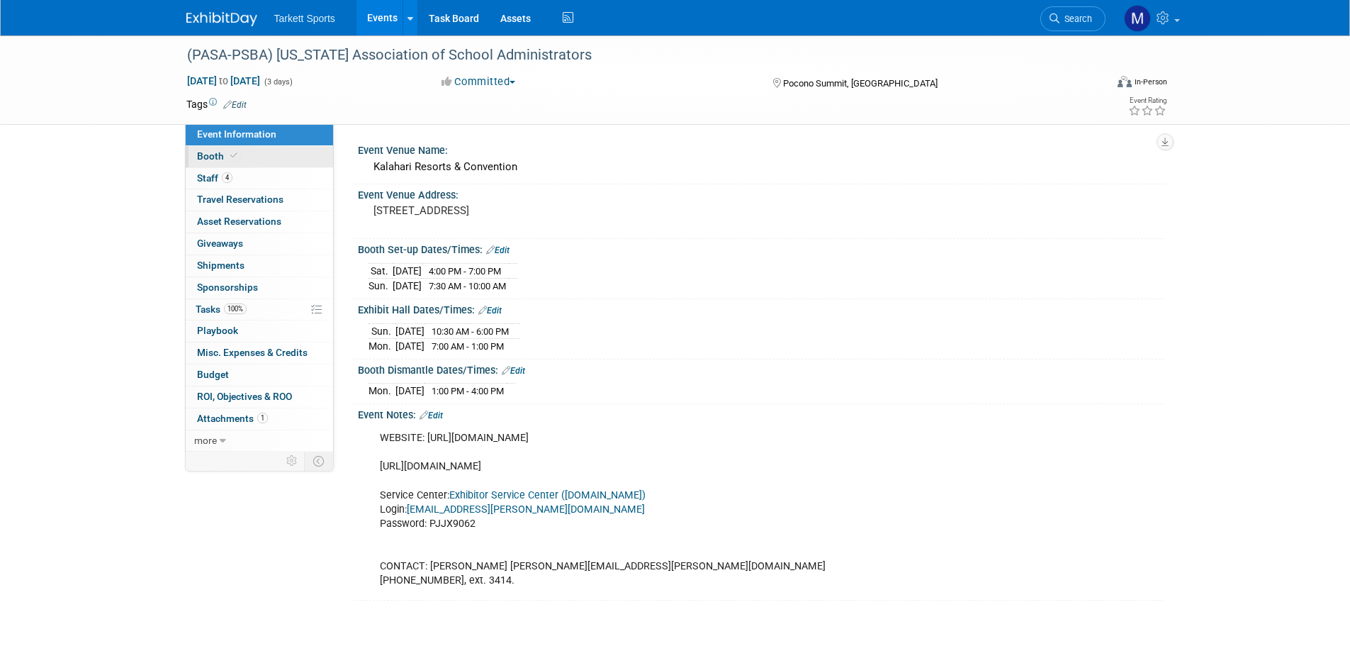
click at [260, 161] on link "Booth" at bounding box center [259, 156] width 147 height 21
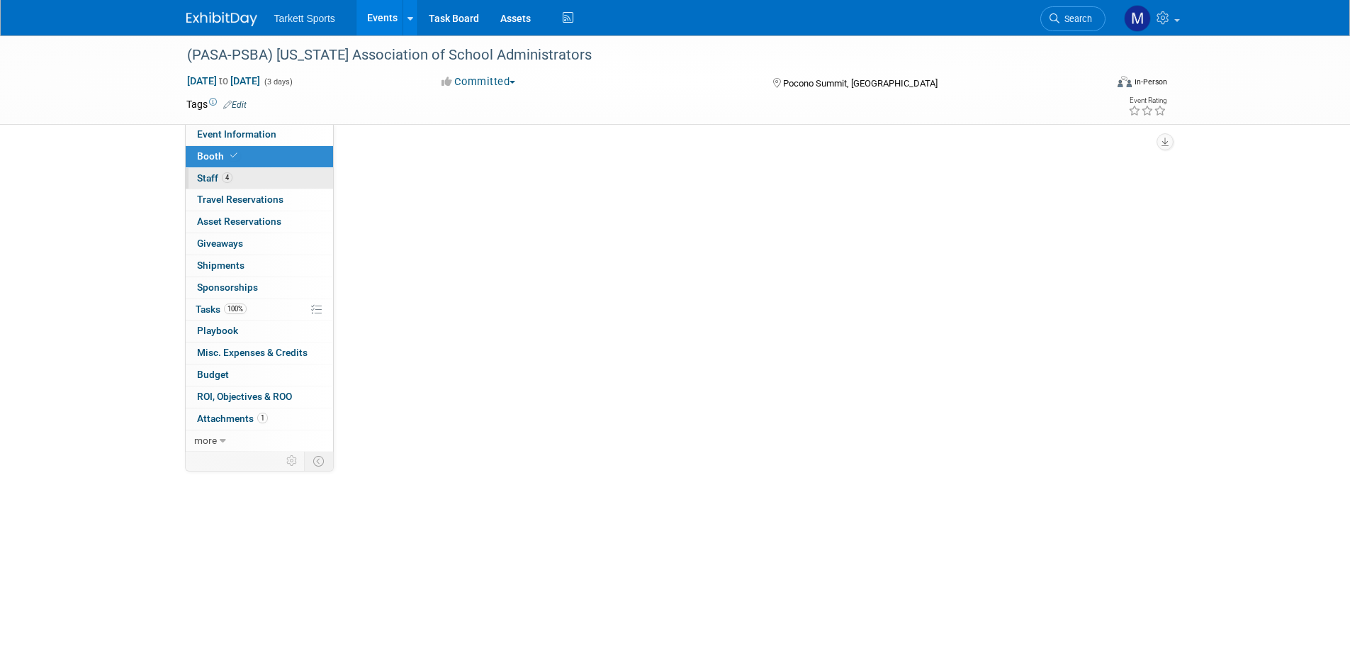
select select "FieldTurf, [PERSON_NAME], Indoor"
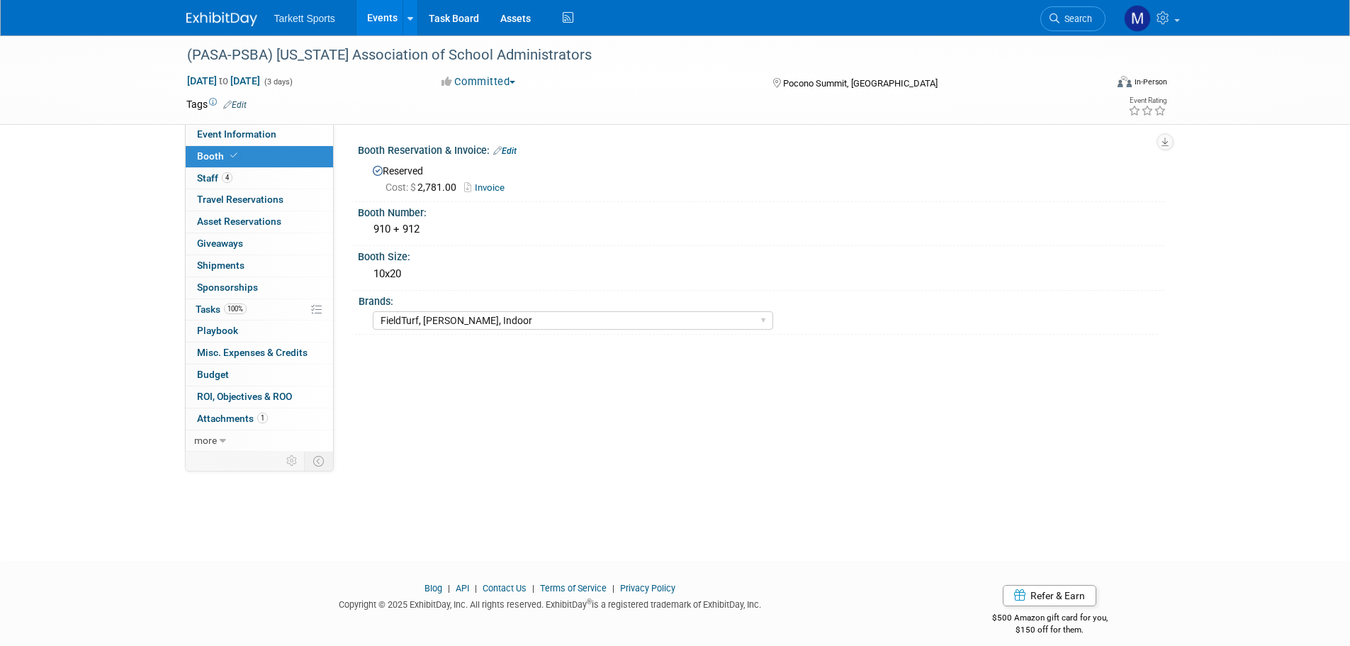
click at [497, 184] on link "Invoice" at bounding box center [487, 187] width 47 height 11
click at [1055, 6] on link "Search" at bounding box center [1072, 18] width 65 height 25
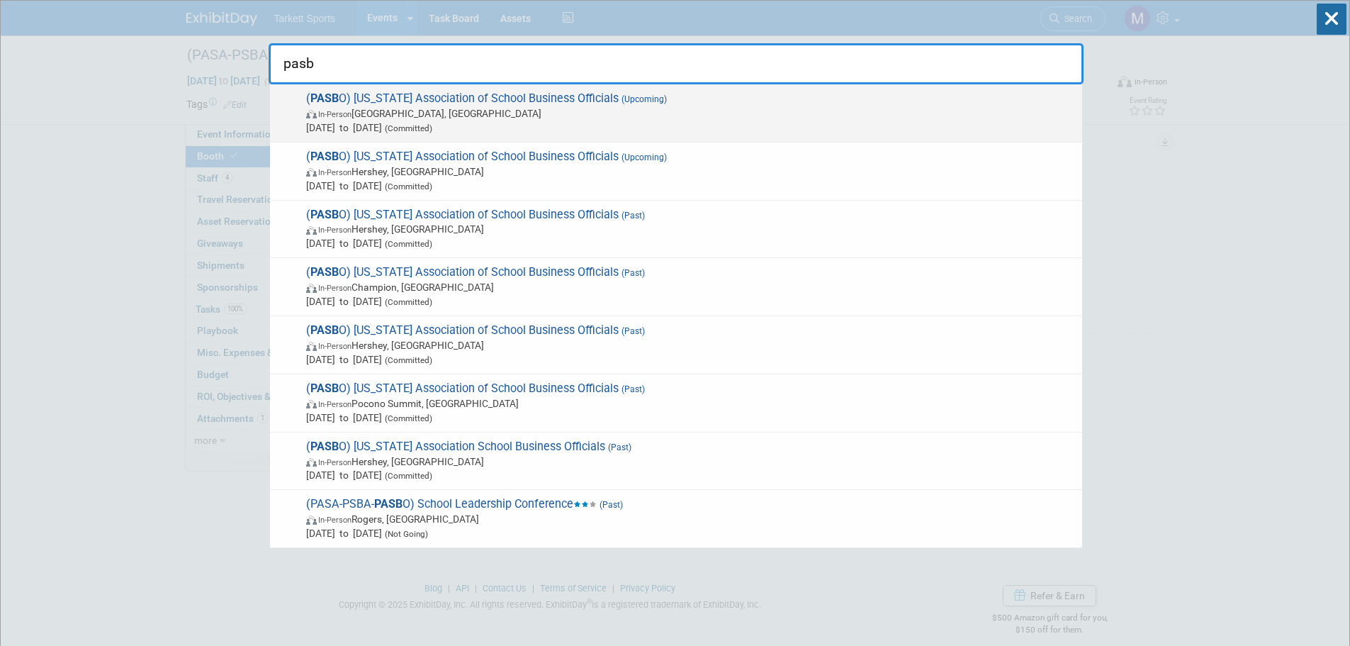
type input "pasb"
click at [634, 128] on span "Oct 23, 2025 to Oct 24, 2025 (Committed)" at bounding box center [690, 127] width 769 height 14
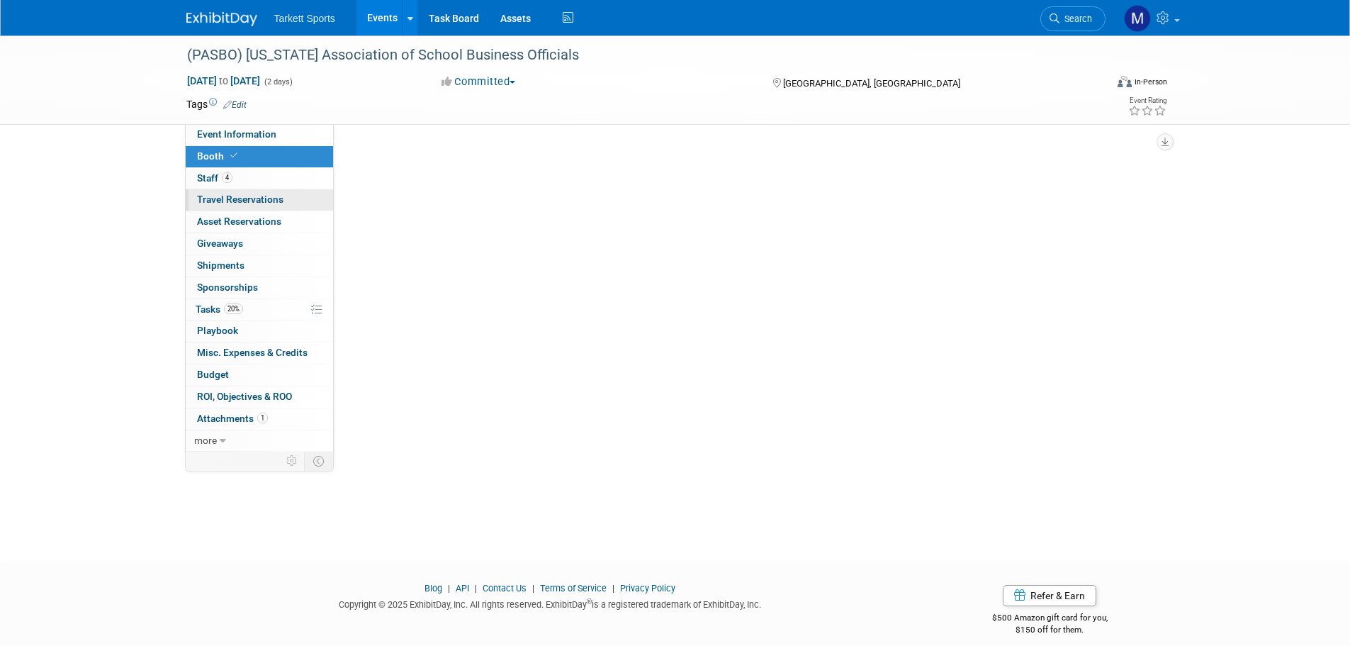
select select "FieldTurf, [PERSON_NAME], Indoor"
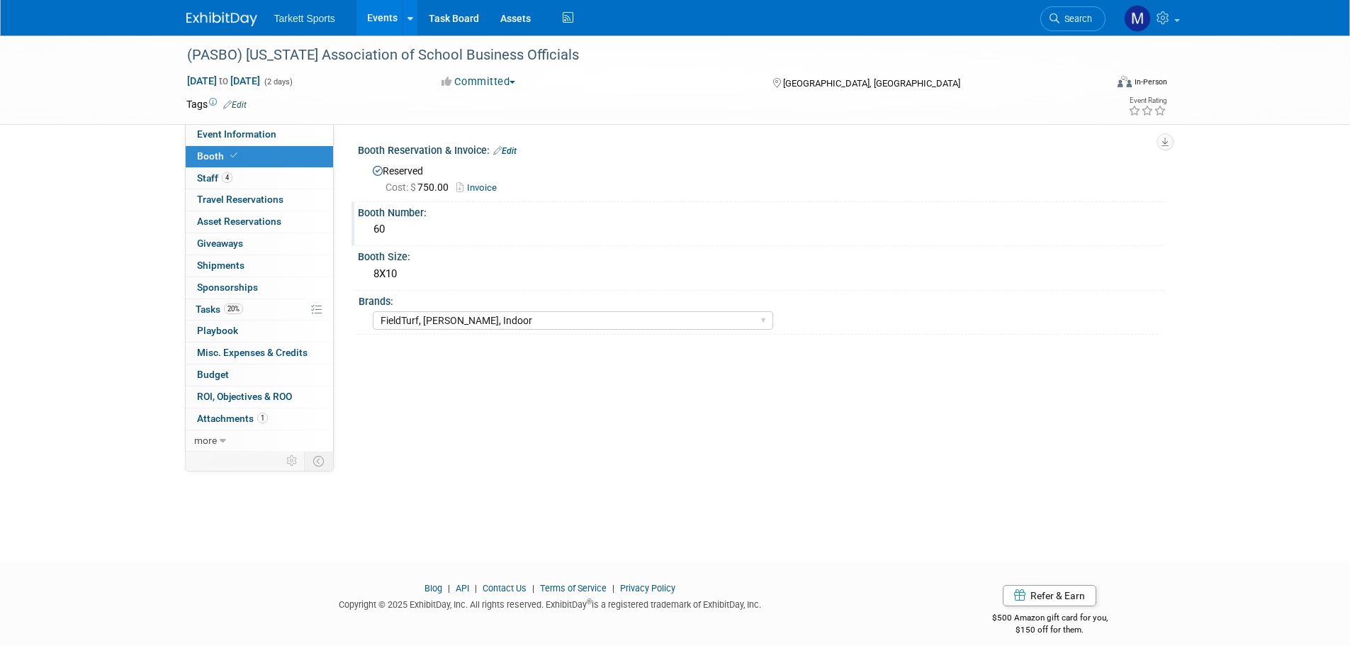
click at [409, 219] on div "60" at bounding box center [761, 229] width 785 height 22
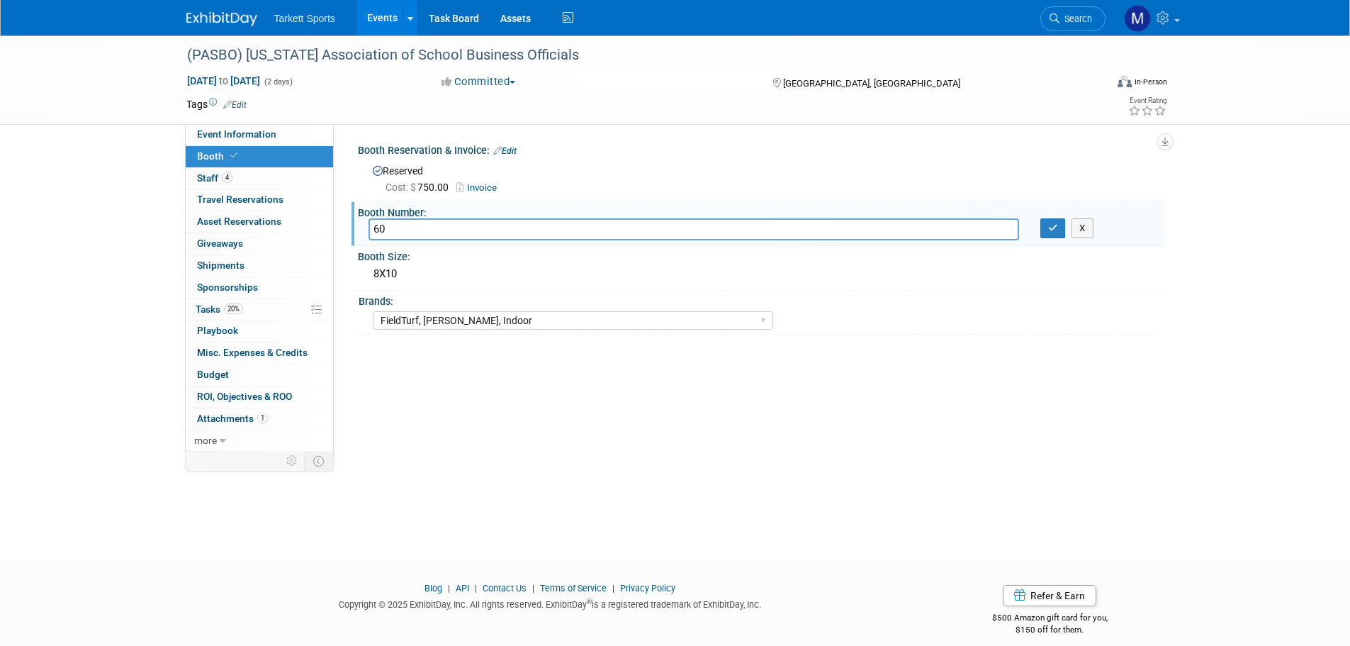
click at [409, 219] on input "60" at bounding box center [694, 229] width 651 height 22
type input "1012"
click at [1060, 227] on button "button" at bounding box center [1053, 228] width 26 height 20
